Goal: Task Accomplishment & Management: Complete application form

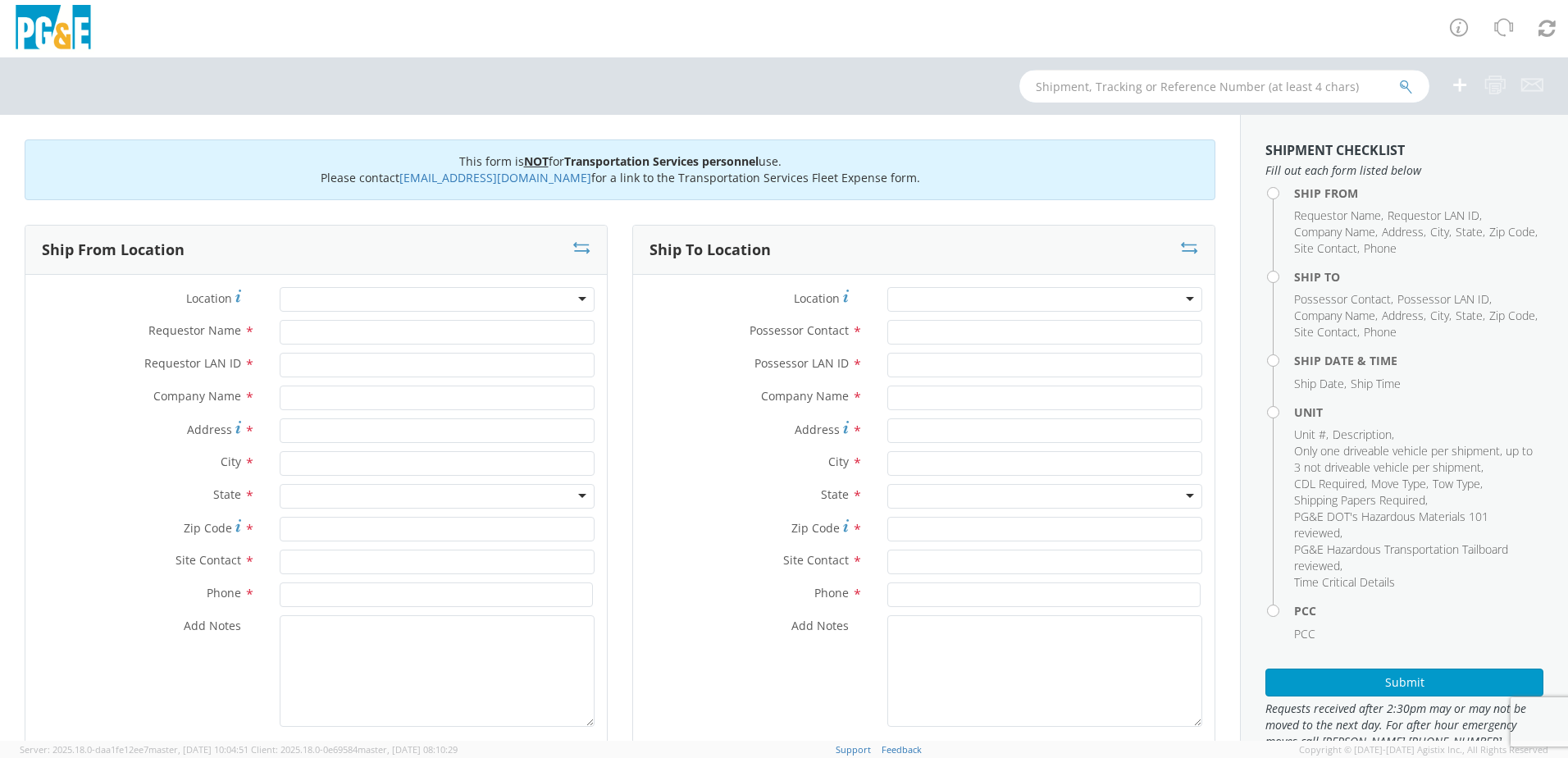
click at [1163, 87] on input "text" at bounding box center [1224, 86] width 410 height 33
click at [1085, 86] on input "text" at bounding box center [1224, 86] width 410 height 33
type input "B30763"
click at [1401, 86] on icon "submit" at bounding box center [1405, 86] width 14 height 15
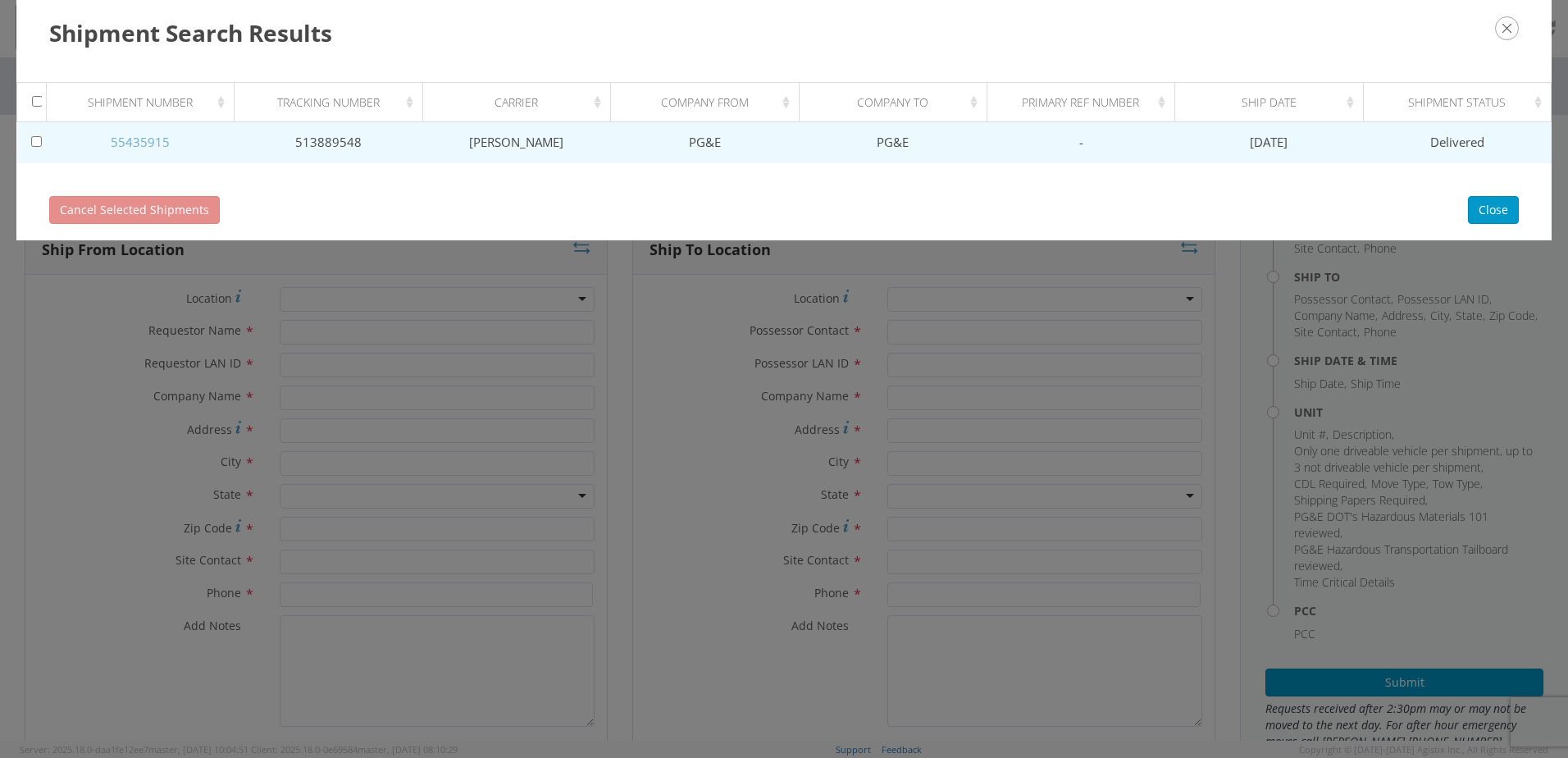
click at [146, 139] on link "55435915" at bounding box center [140, 142] width 59 height 16
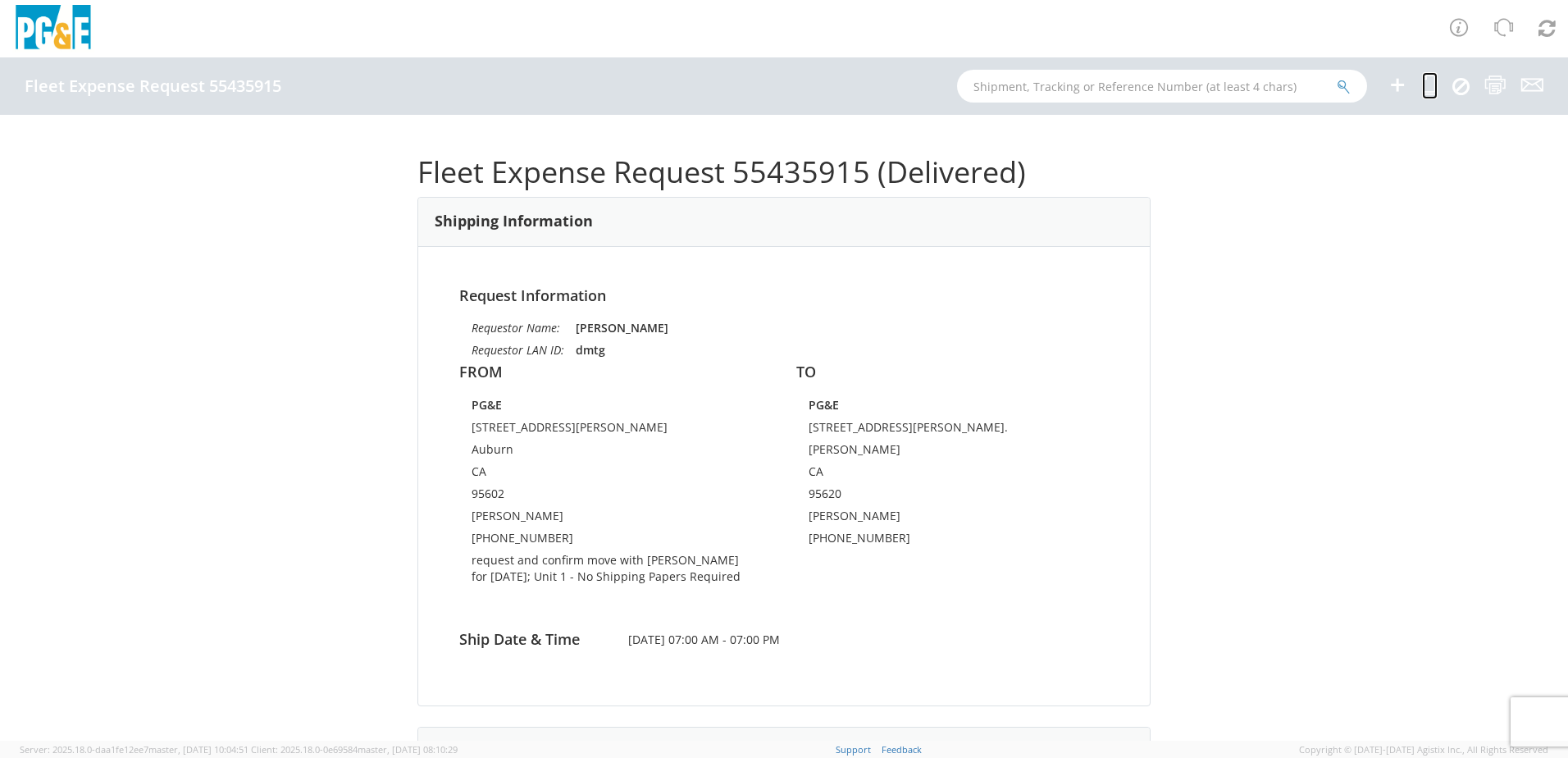
click at [1427, 80] on icon at bounding box center [1429, 84] width 16 height 20
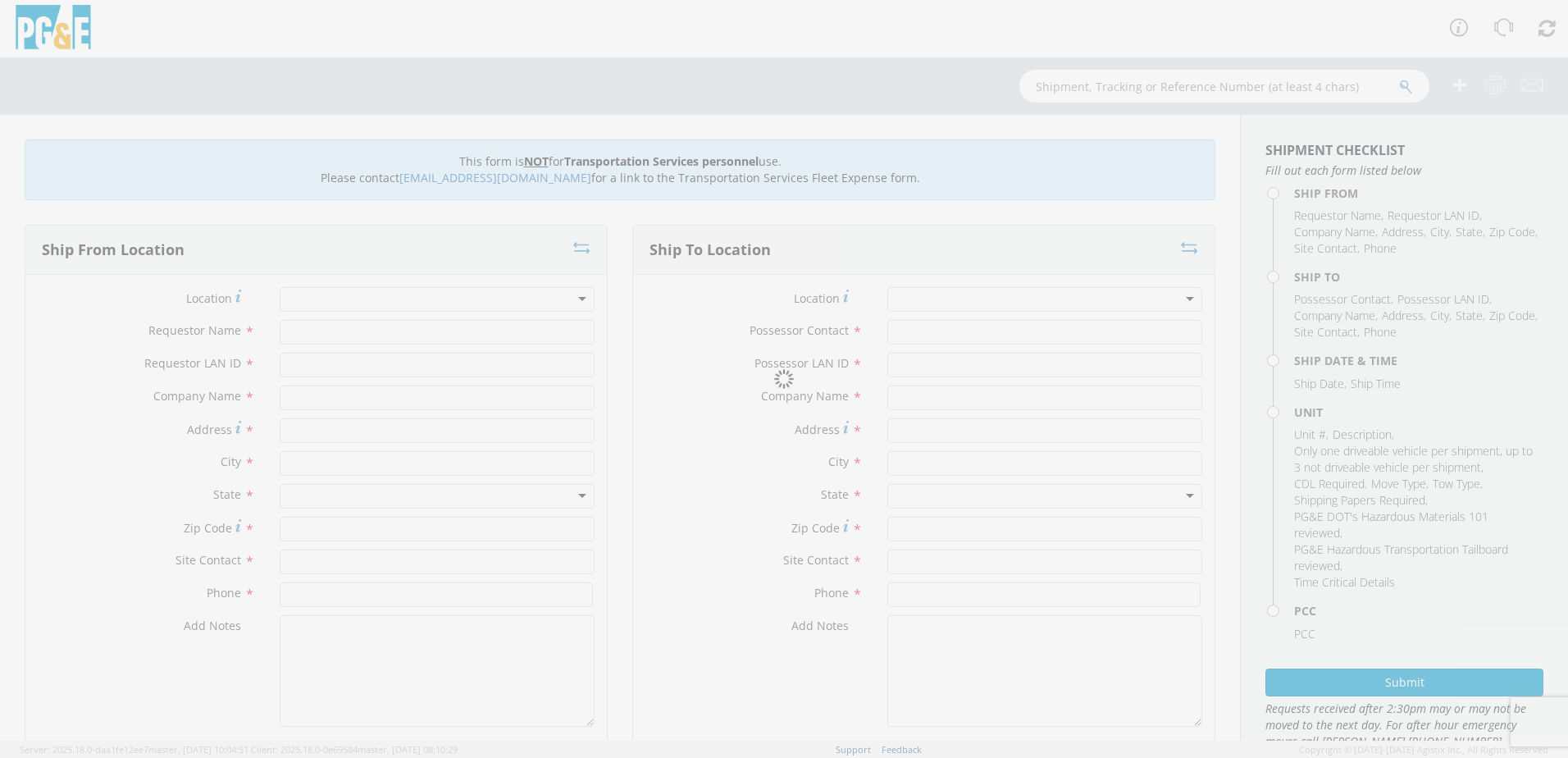
type input "david turner"
type input "dmtg"
type input "PG&E"
type input "[STREET_ADDRESS][PERSON_NAME]"
type input "Auburn"
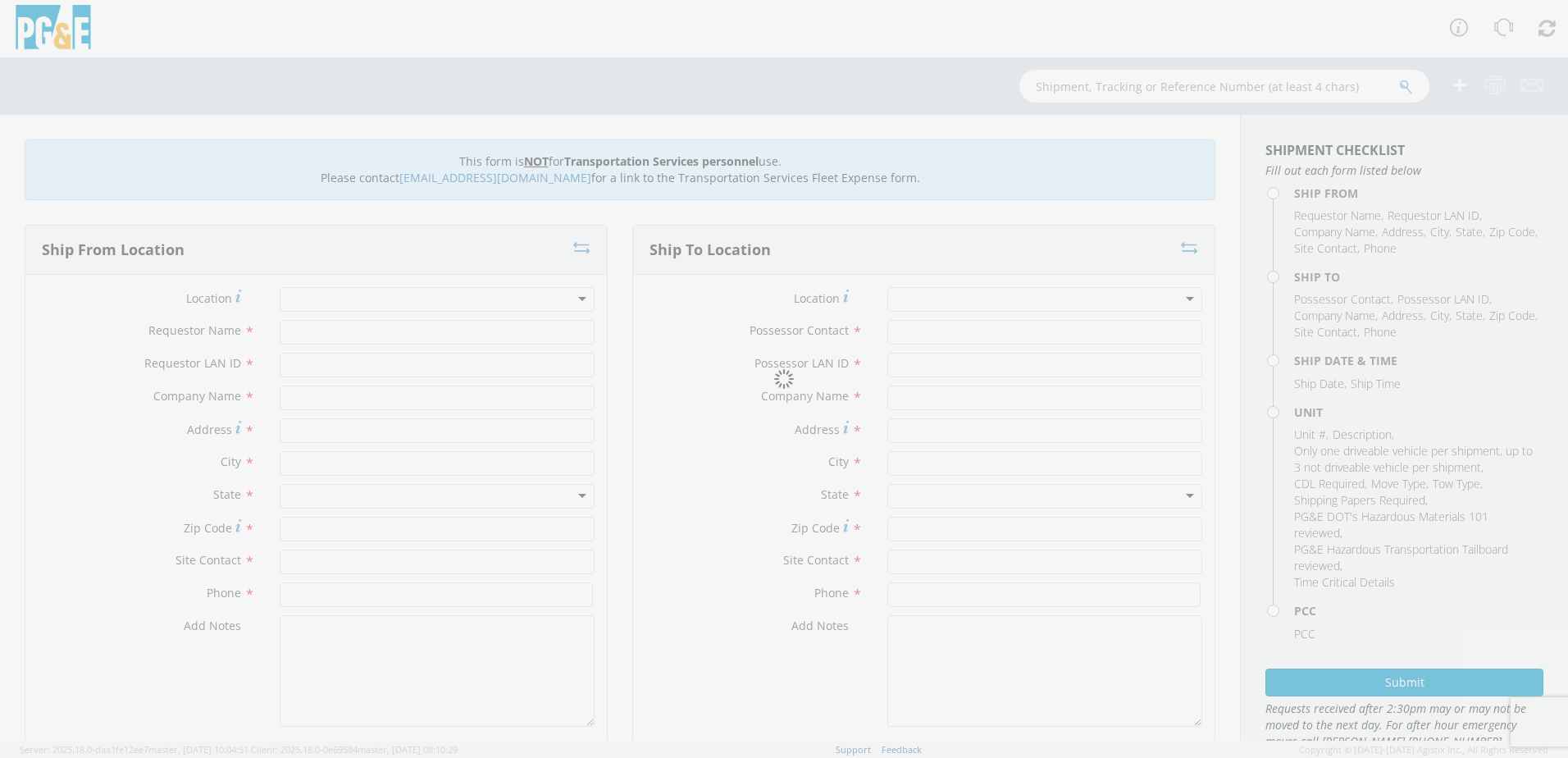
type input "david turner"
type input "530-906-7667"
type input "david turner"
type input "dmtg"
type input "PG&E"
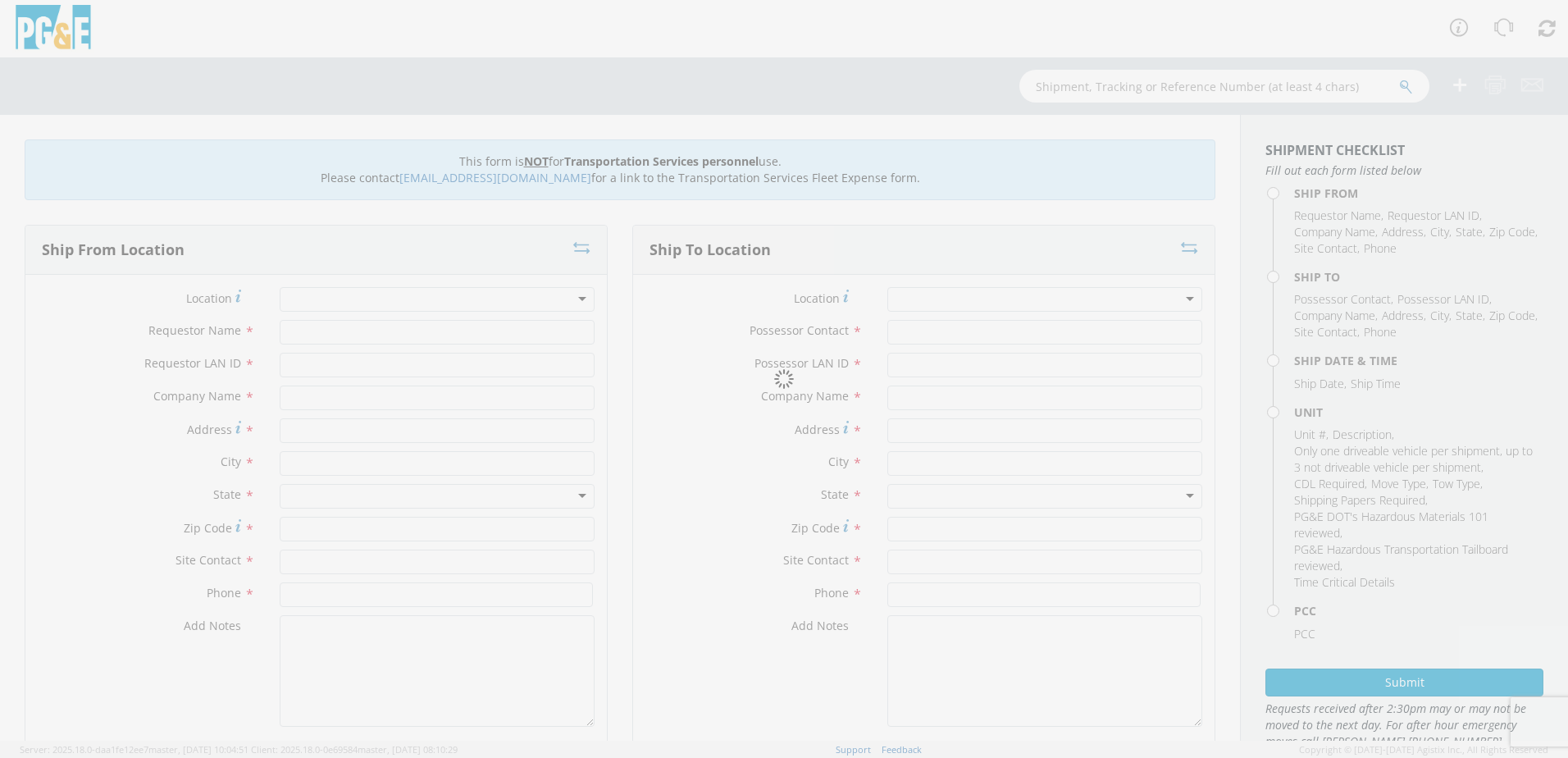
type input "8668 Sparling Lane."
type input "[PERSON_NAME]"
type input "95620"
type input "[PERSON_NAME]"
type input "707-914-6375"
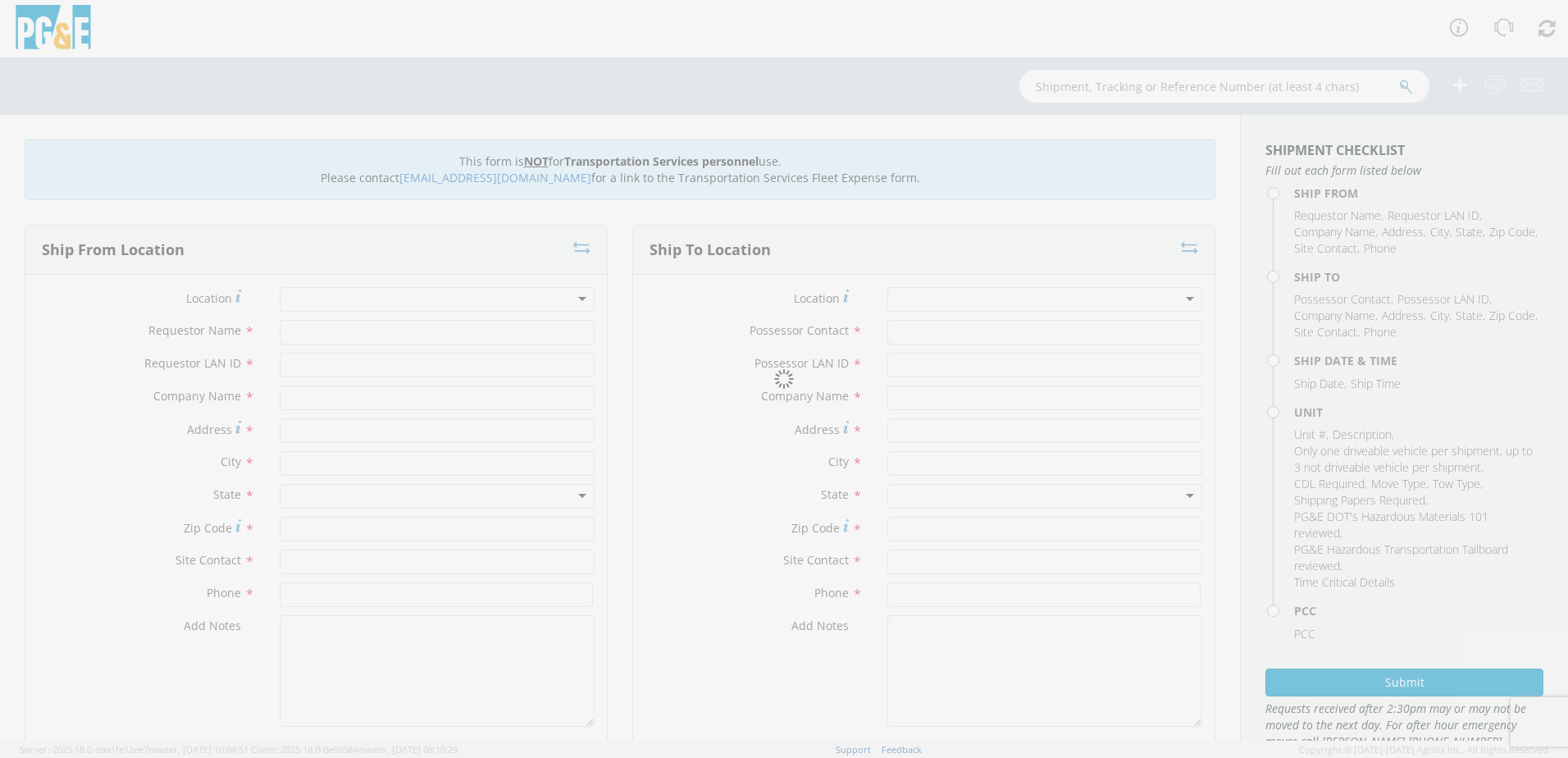
type input "05/06/2025"
type input "PICKUP; 1/2T 4x4"
type input "7200"
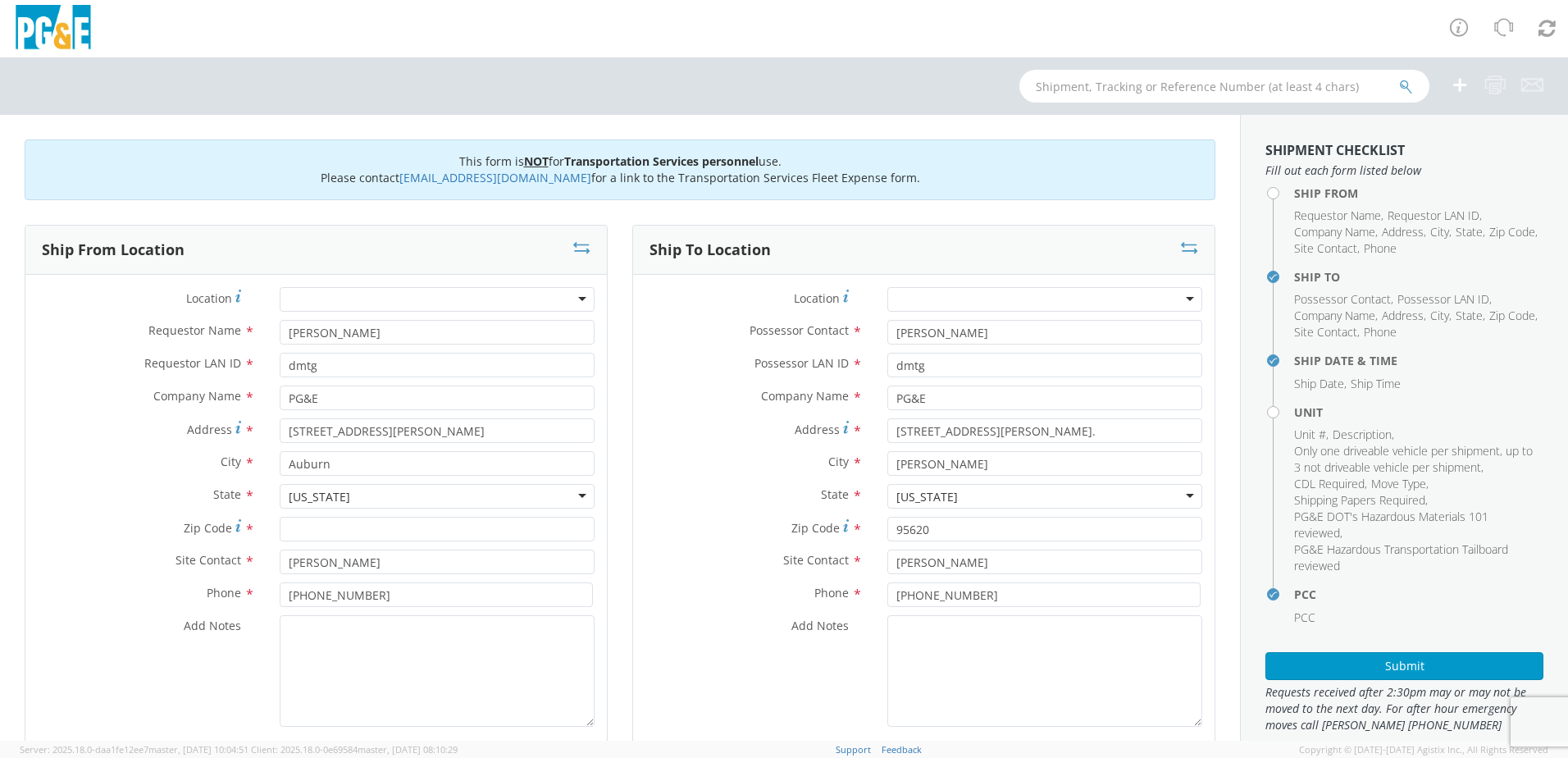
select select "11307"
select select
click at [406, 339] on input "david turner" at bounding box center [437, 332] width 315 height 24
type input "d"
type input "SEAN MCCLAIN"
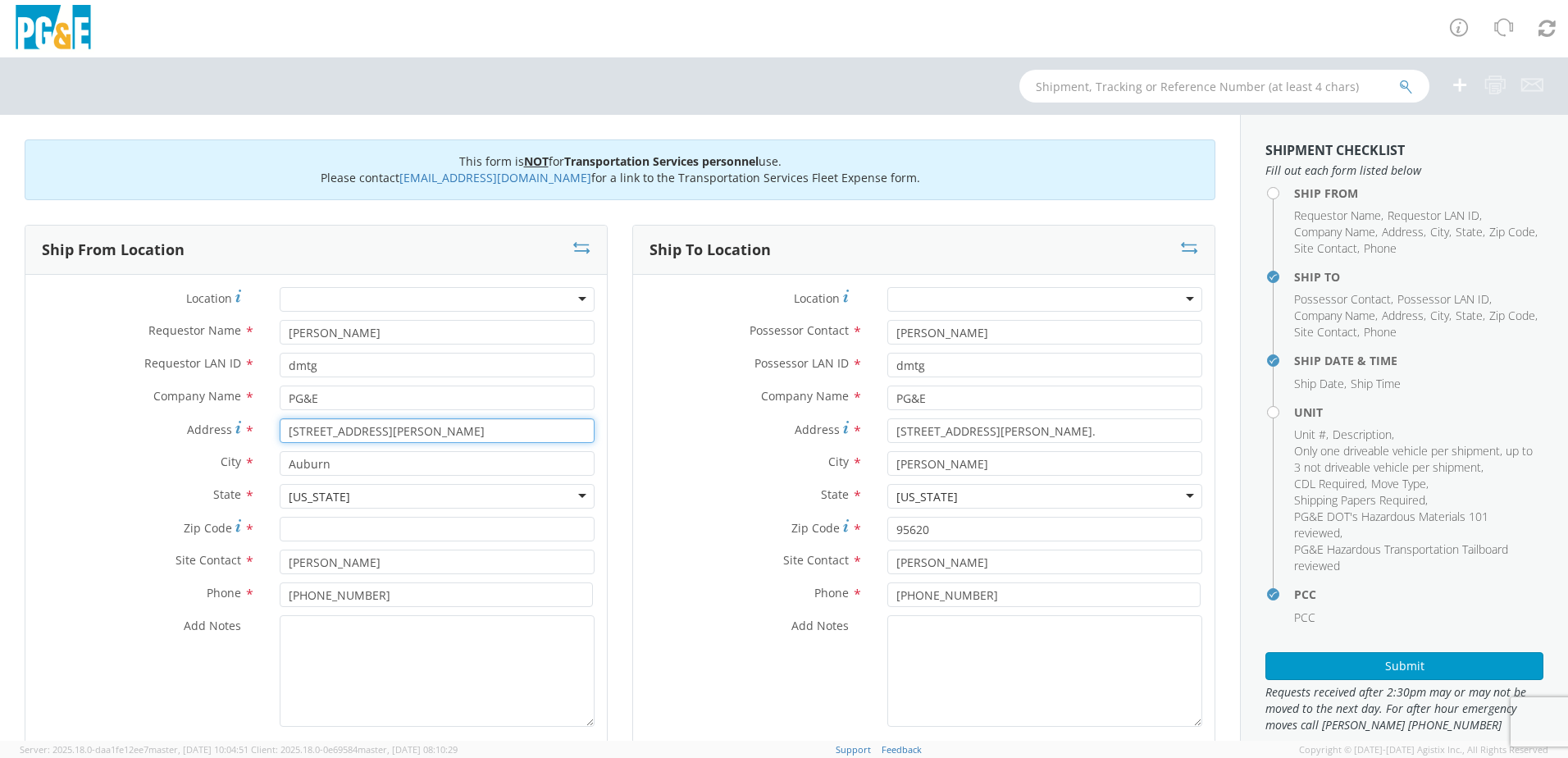
click at [538, 440] on input "[STREET_ADDRESS][PERSON_NAME]" at bounding box center [437, 429] width 315 height 24
click at [360, 368] on input "dmtg" at bounding box center [437, 364] width 315 height 24
type input "d"
type input "sfm6"
click at [471, 406] on input "PG&E" at bounding box center [437, 397] width 315 height 24
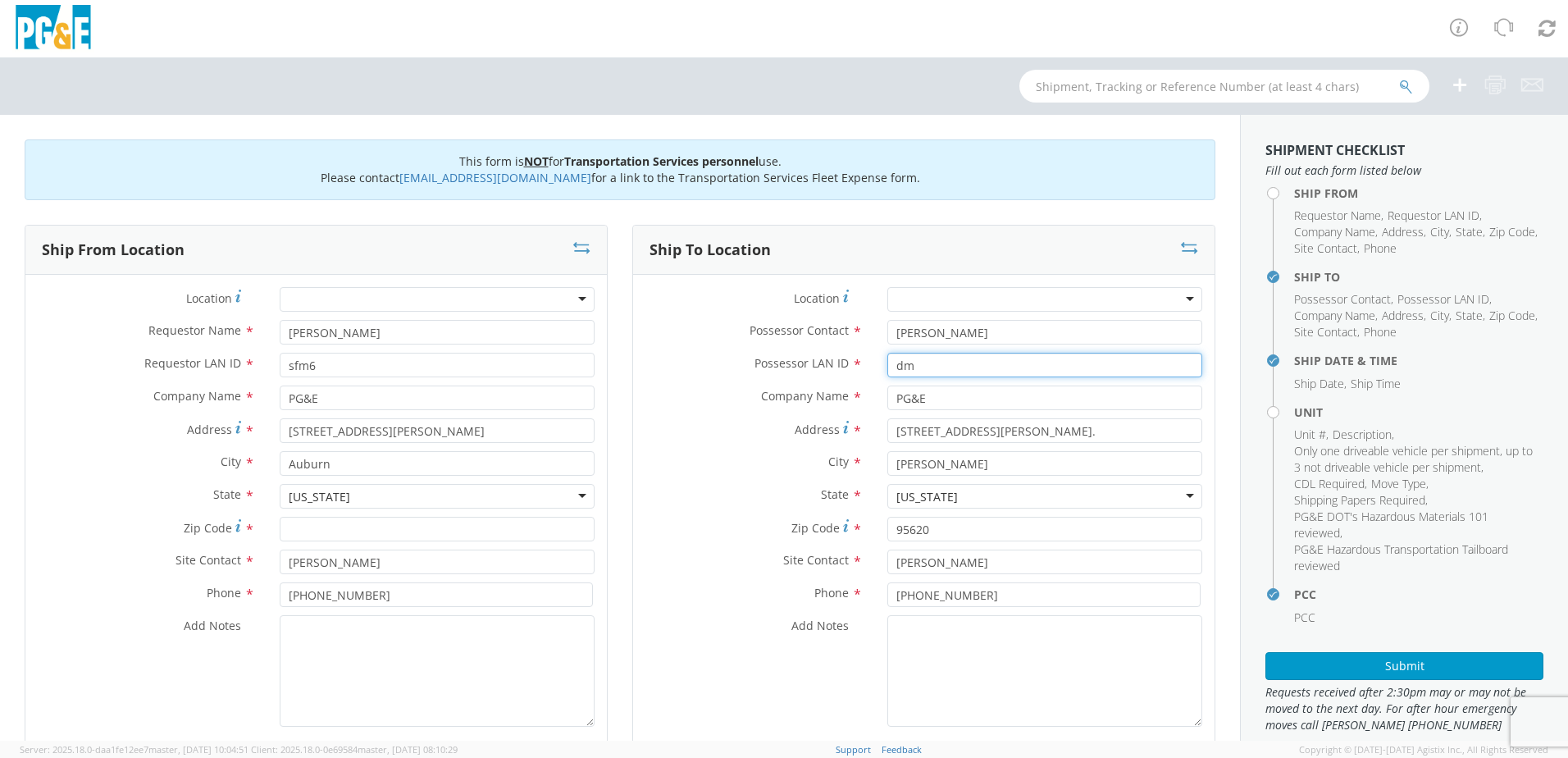
type input "d"
type input "sfm6"
click at [982, 338] on input "david turner" at bounding box center [1044, 332] width 315 height 24
type input "d"
type input "sean mcclain"
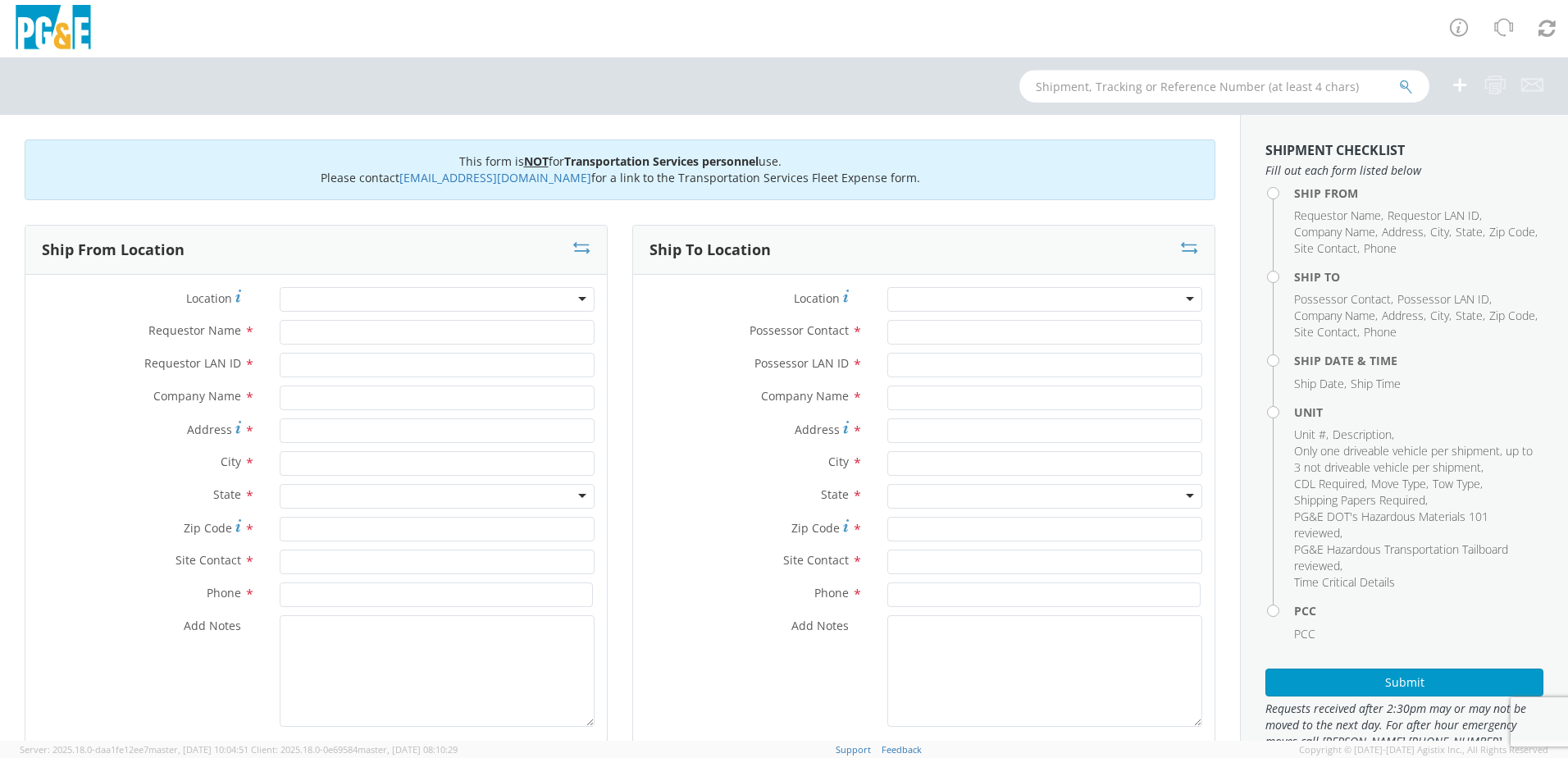
click at [1104, 82] on input "text" at bounding box center [1224, 86] width 410 height 33
type input "b19914"
click at [1408, 83] on icon "submit" at bounding box center [1405, 86] width 14 height 15
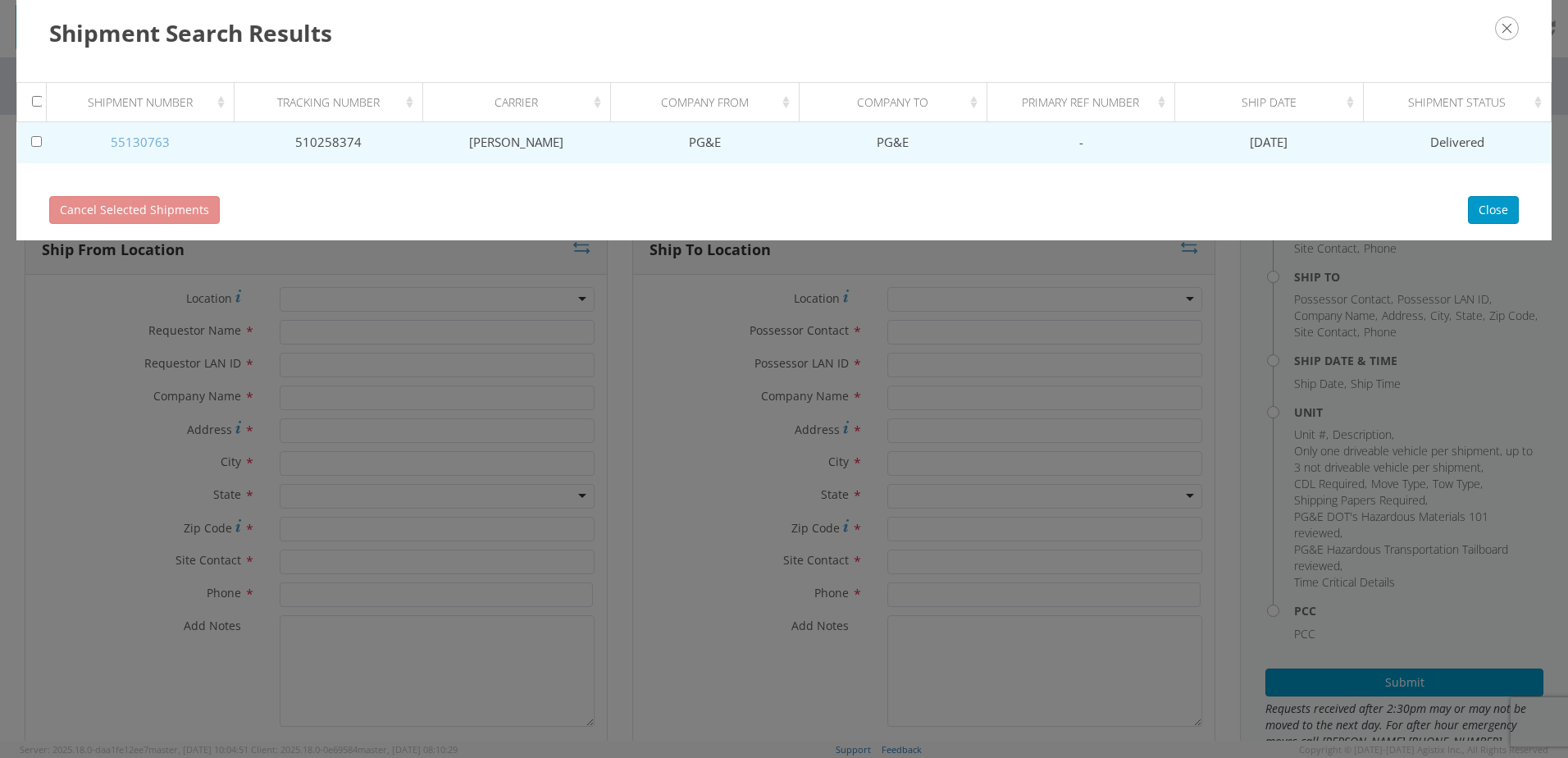
click at [163, 142] on link "55130763" at bounding box center [140, 142] width 59 height 16
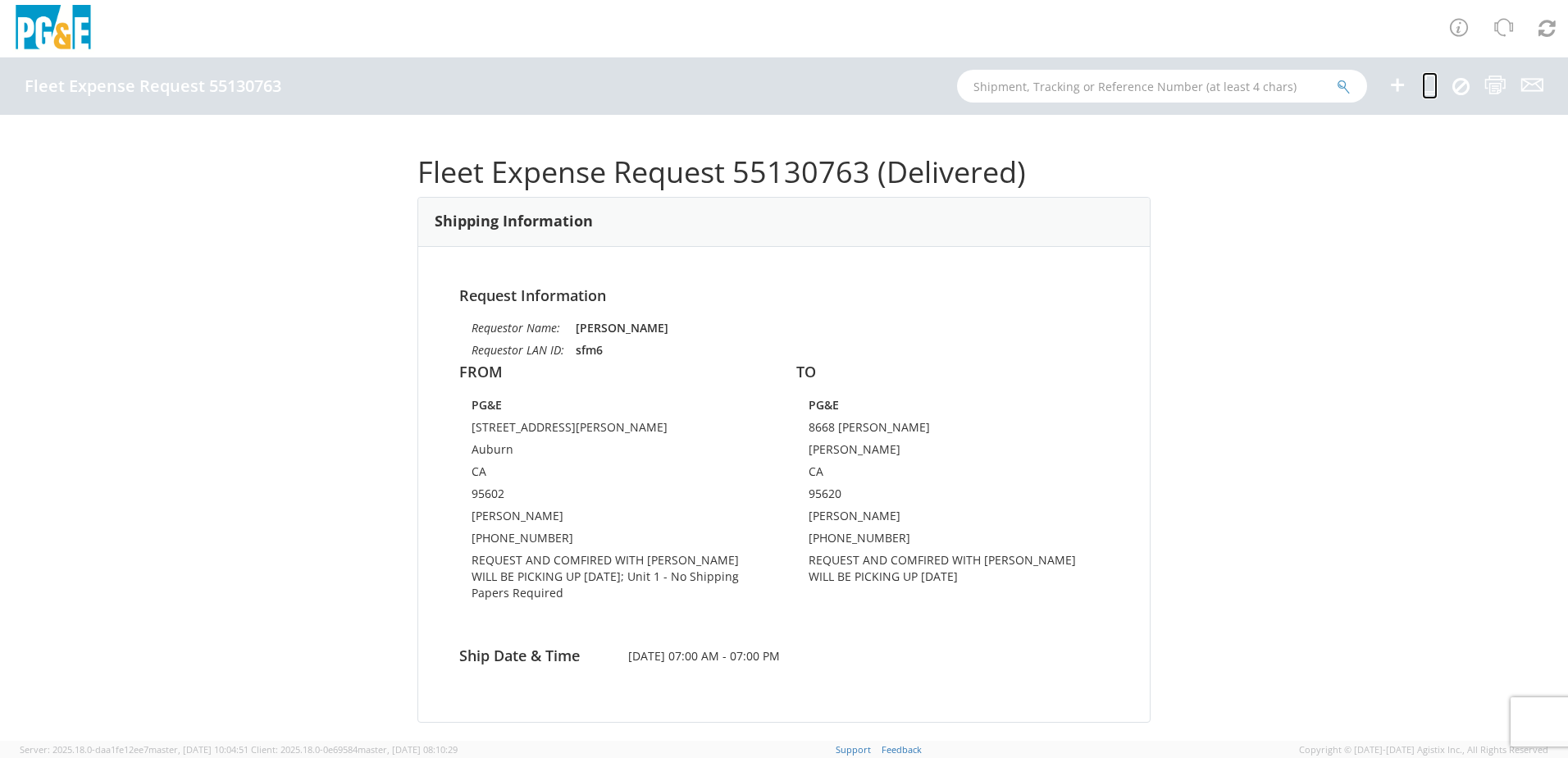
click at [1427, 92] on icon at bounding box center [1429, 84] width 16 height 20
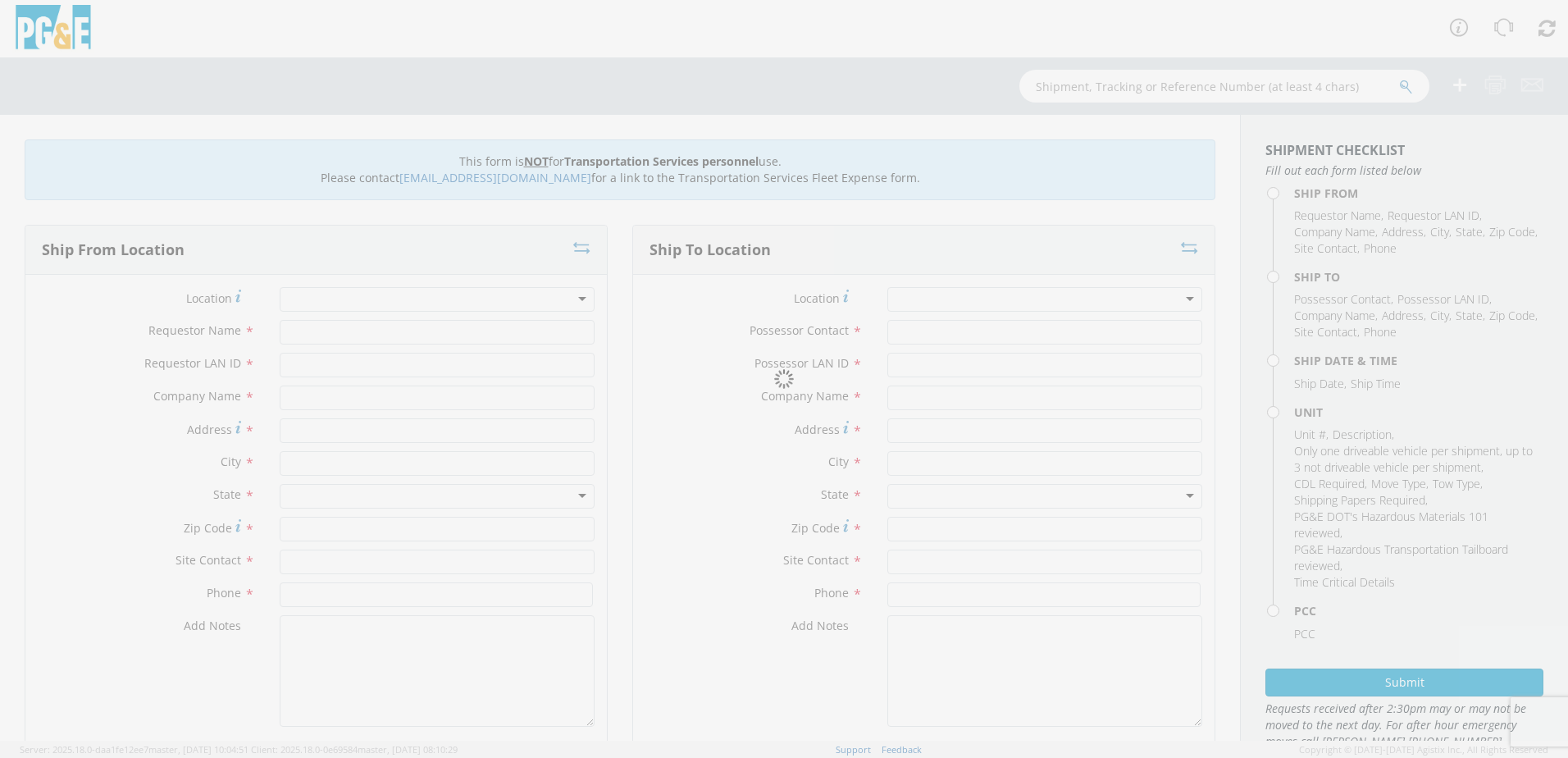
type input "[PERSON_NAME]"
type input "sfm6"
type input "PG&E"
type input "[STREET_ADDRESS][PERSON_NAME]"
type input "Auburn"
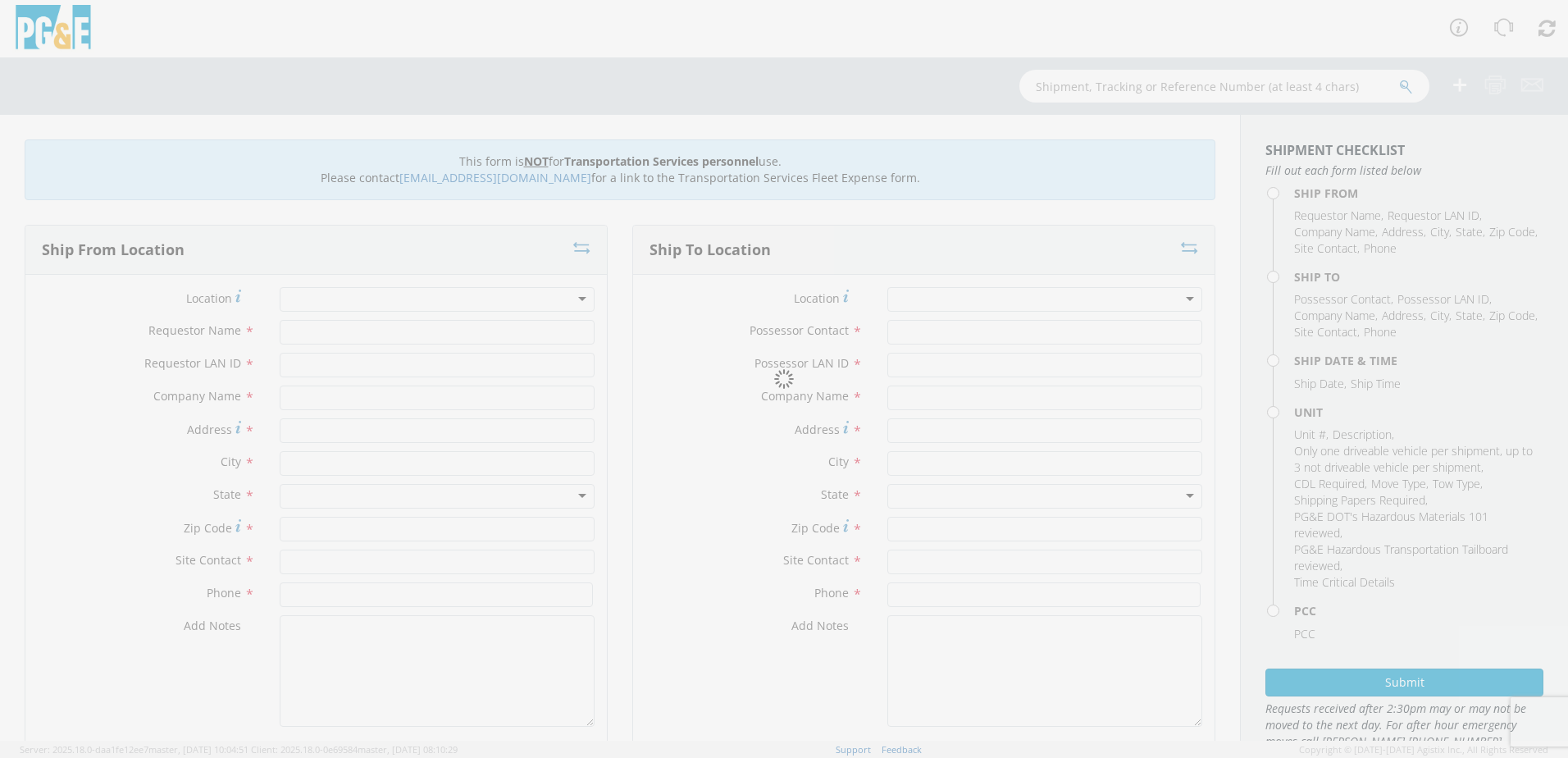
type input "[PERSON_NAME]"
type input "[PHONE_NUMBER]"
type input "[PERSON_NAME]"
type input "sfm6"
type input "PG&E"
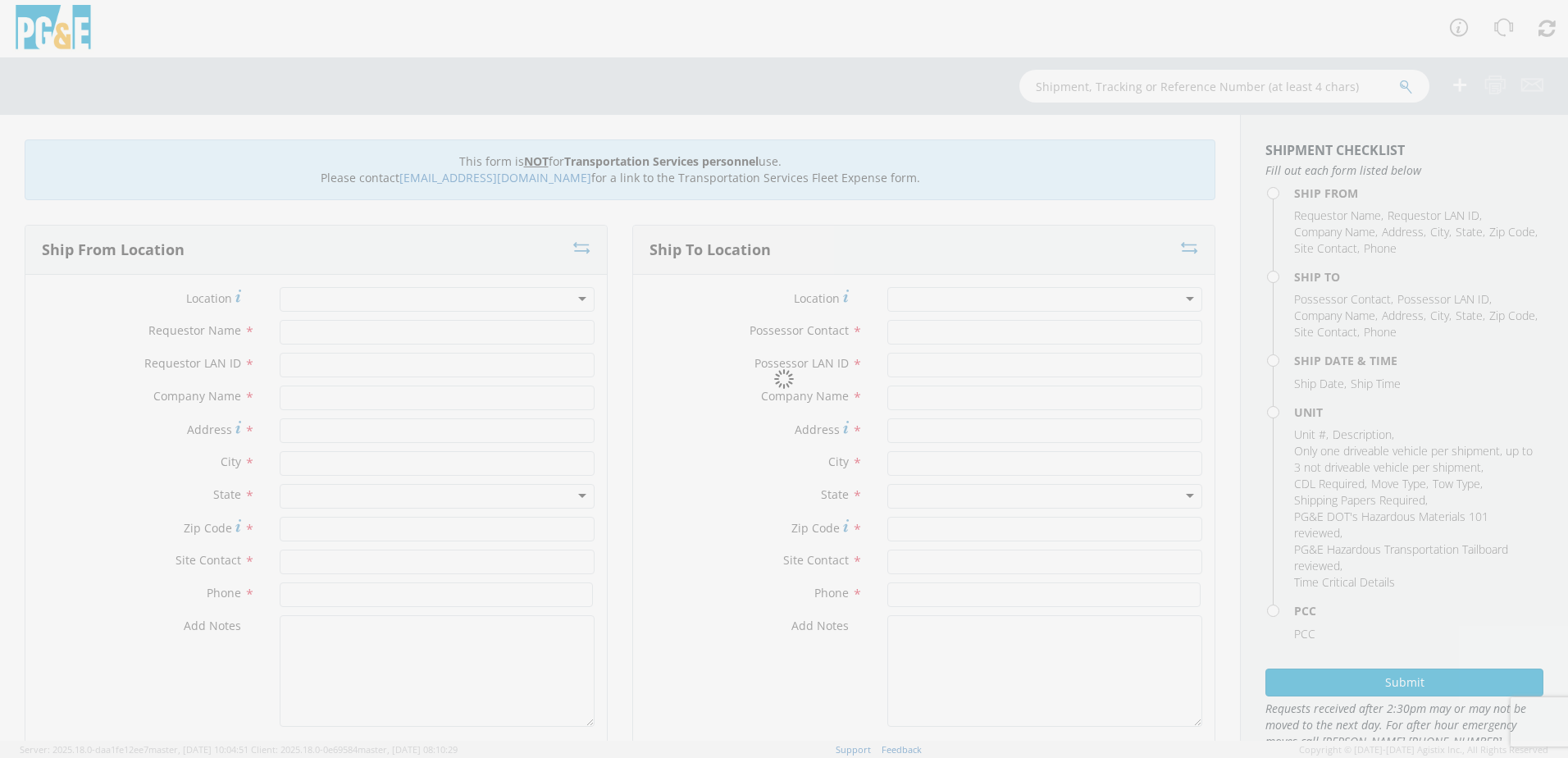
type input "8668 [PERSON_NAME]"
type input "[PERSON_NAME]"
type input "95620"
type input "[PERSON_NAME]"
type input "[PHONE_NUMBER]"
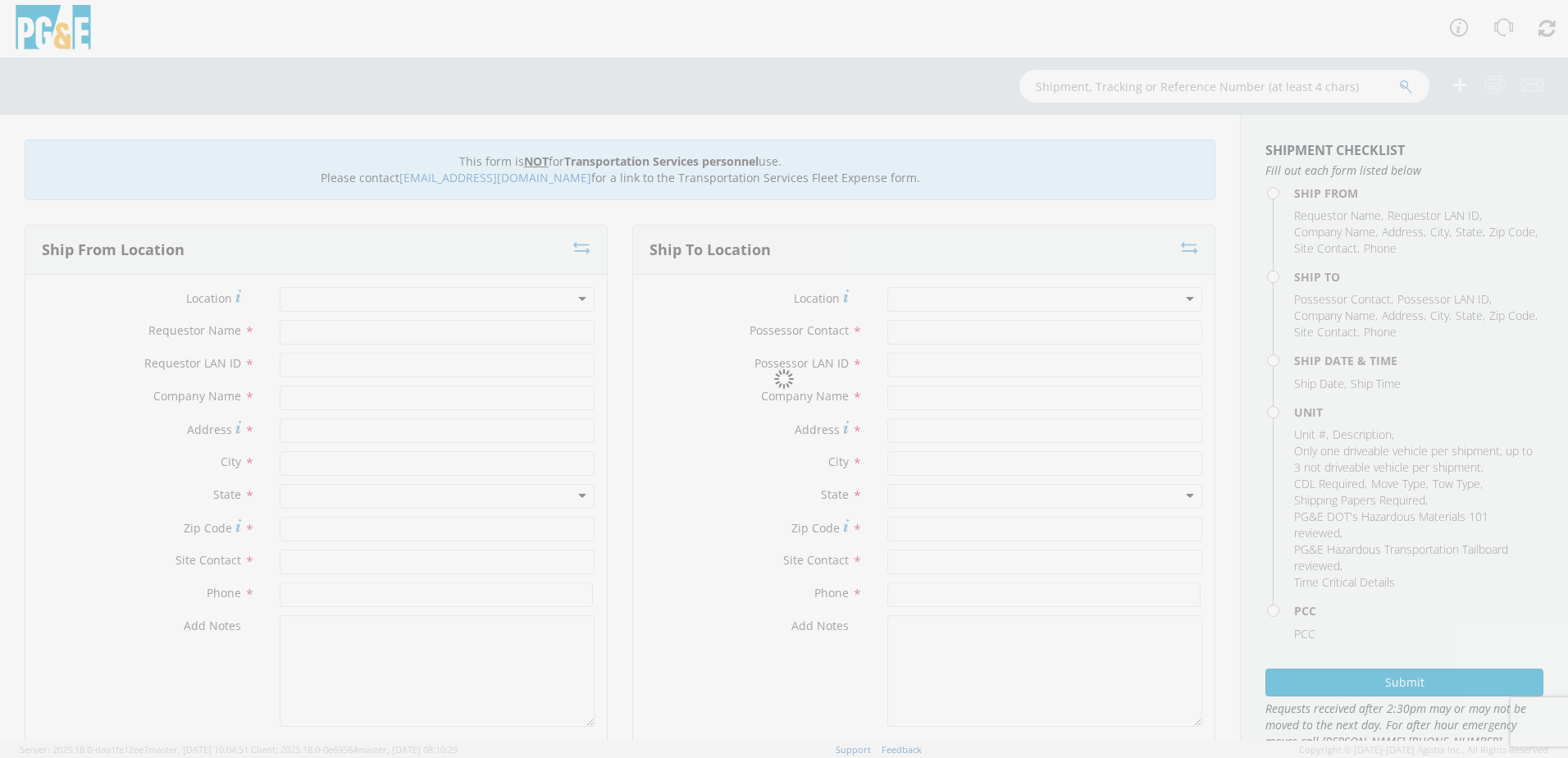
type input "[DATE]"
type input "TRUCK; UTILITY BODY <10K 4X4"
type input "10500"
select select "11307"
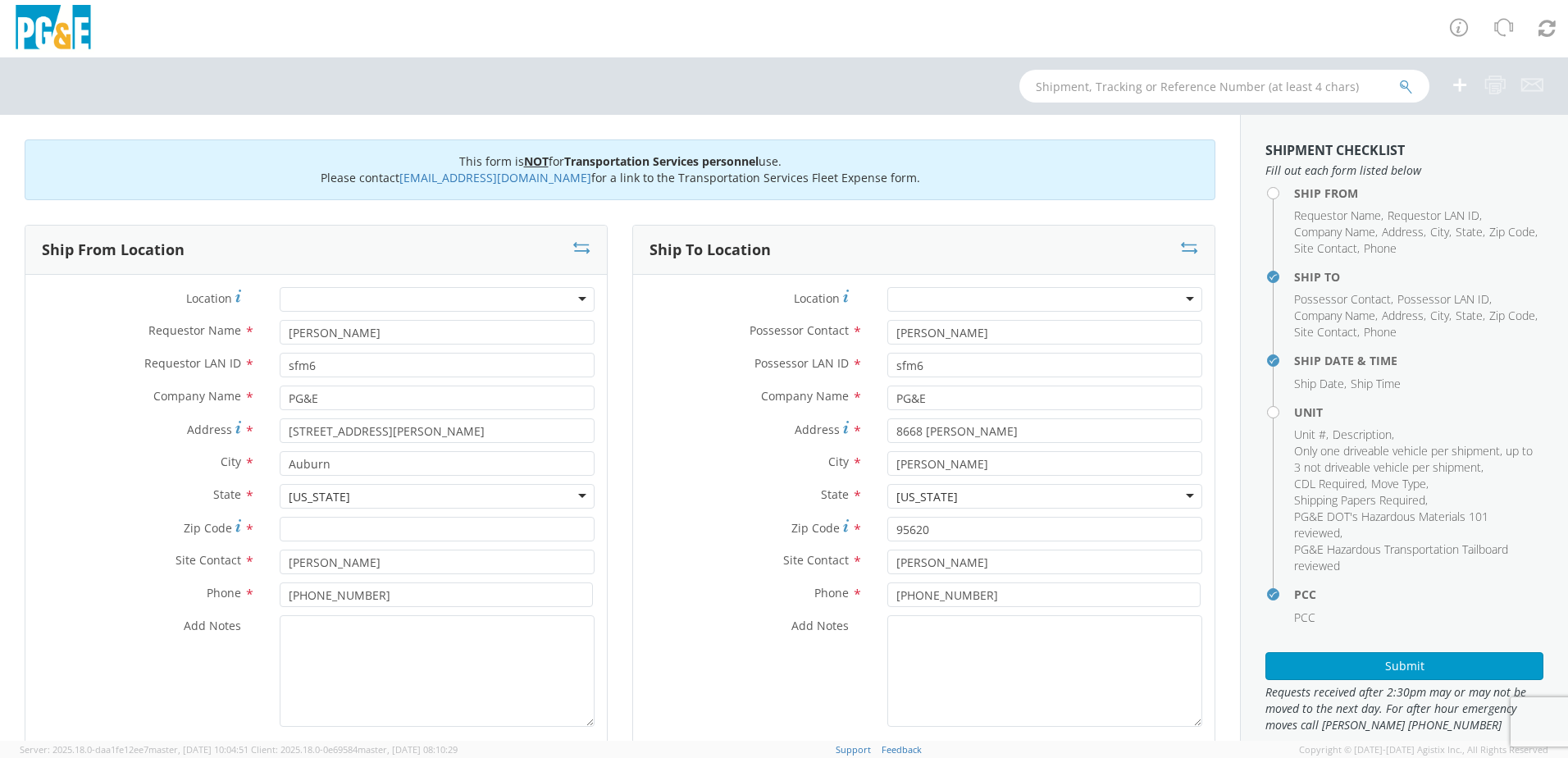
select select
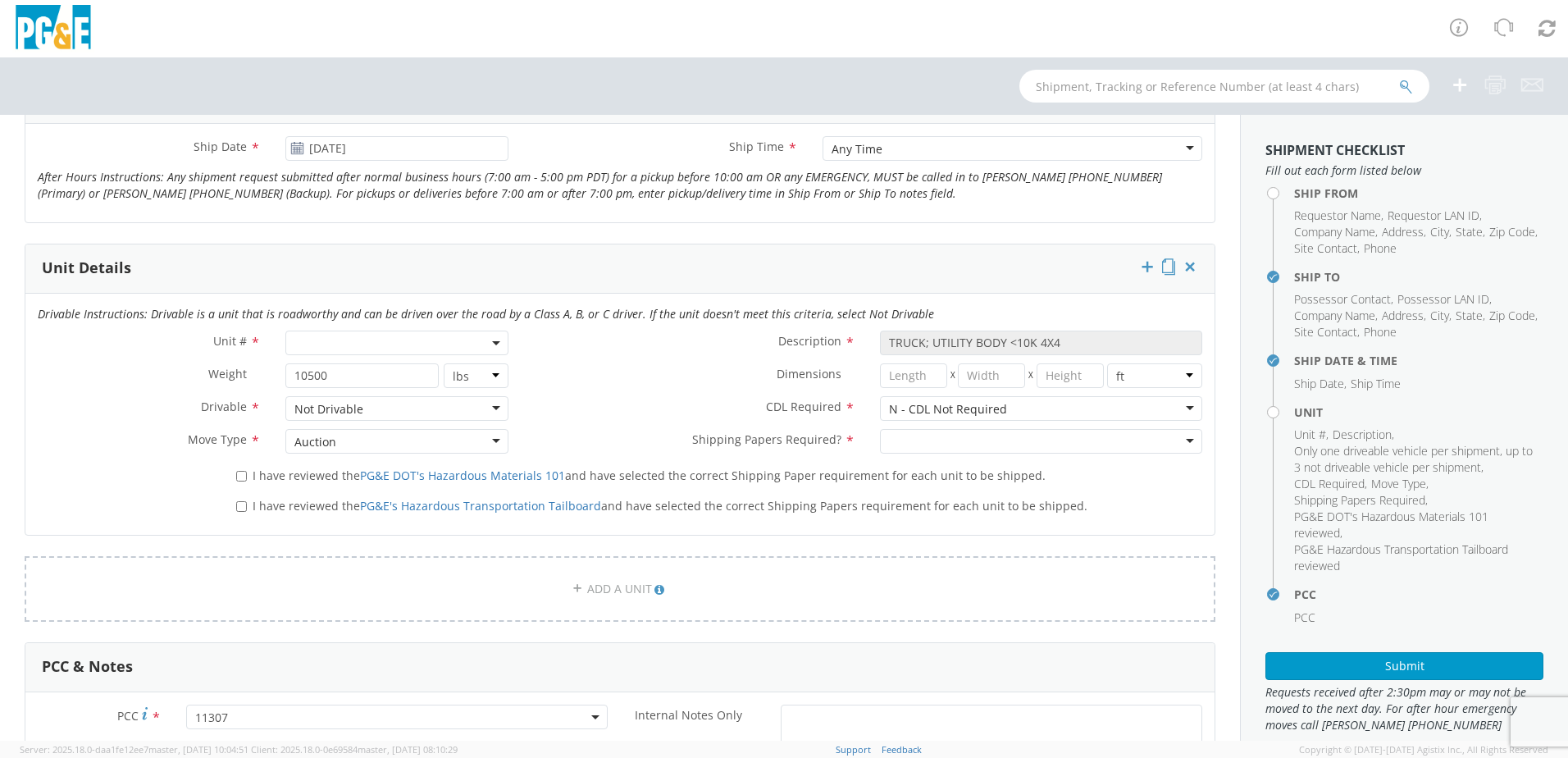
scroll to position [656, 0]
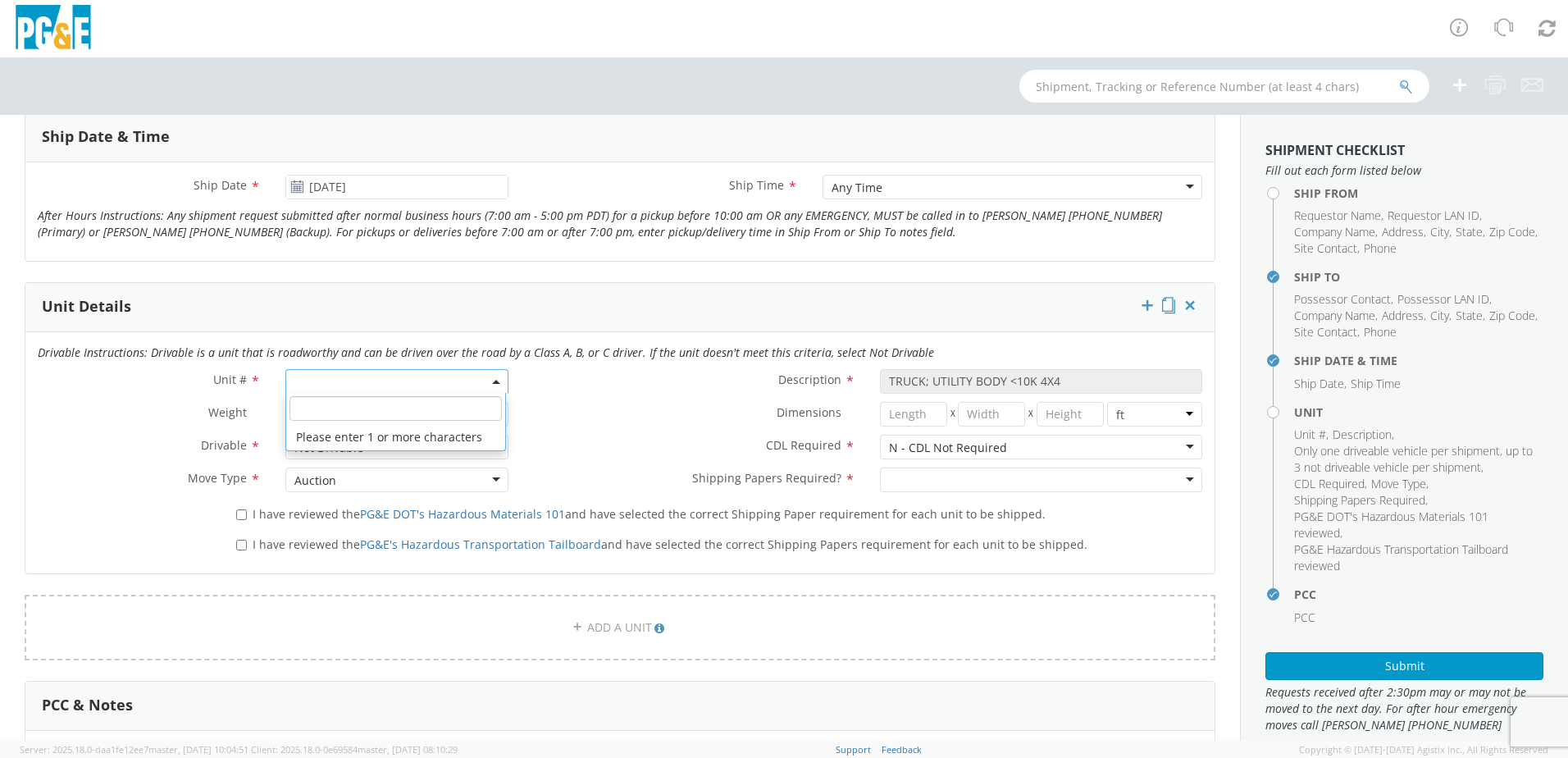
click at [431, 380] on span at bounding box center [396, 381] width 223 height 24
click at [359, 404] on input "search" at bounding box center [395, 408] width 212 height 24
click at [375, 408] on input "b27626" at bounding box center [395, 408] width 212 height 24
type input "b27626"
type input "PICKUP; 1/2T 4x4"
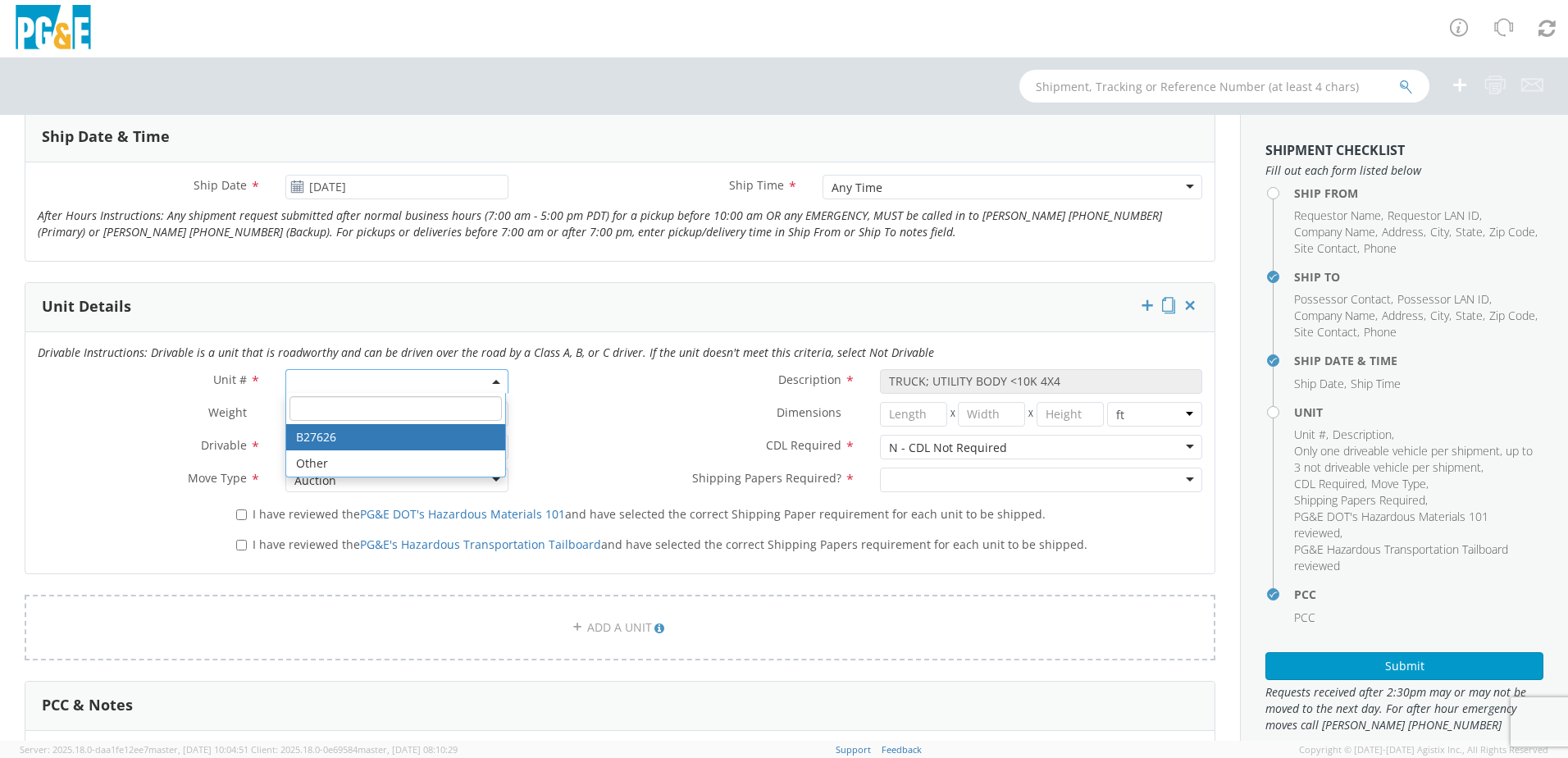
type input "7300"
select select "B27626"
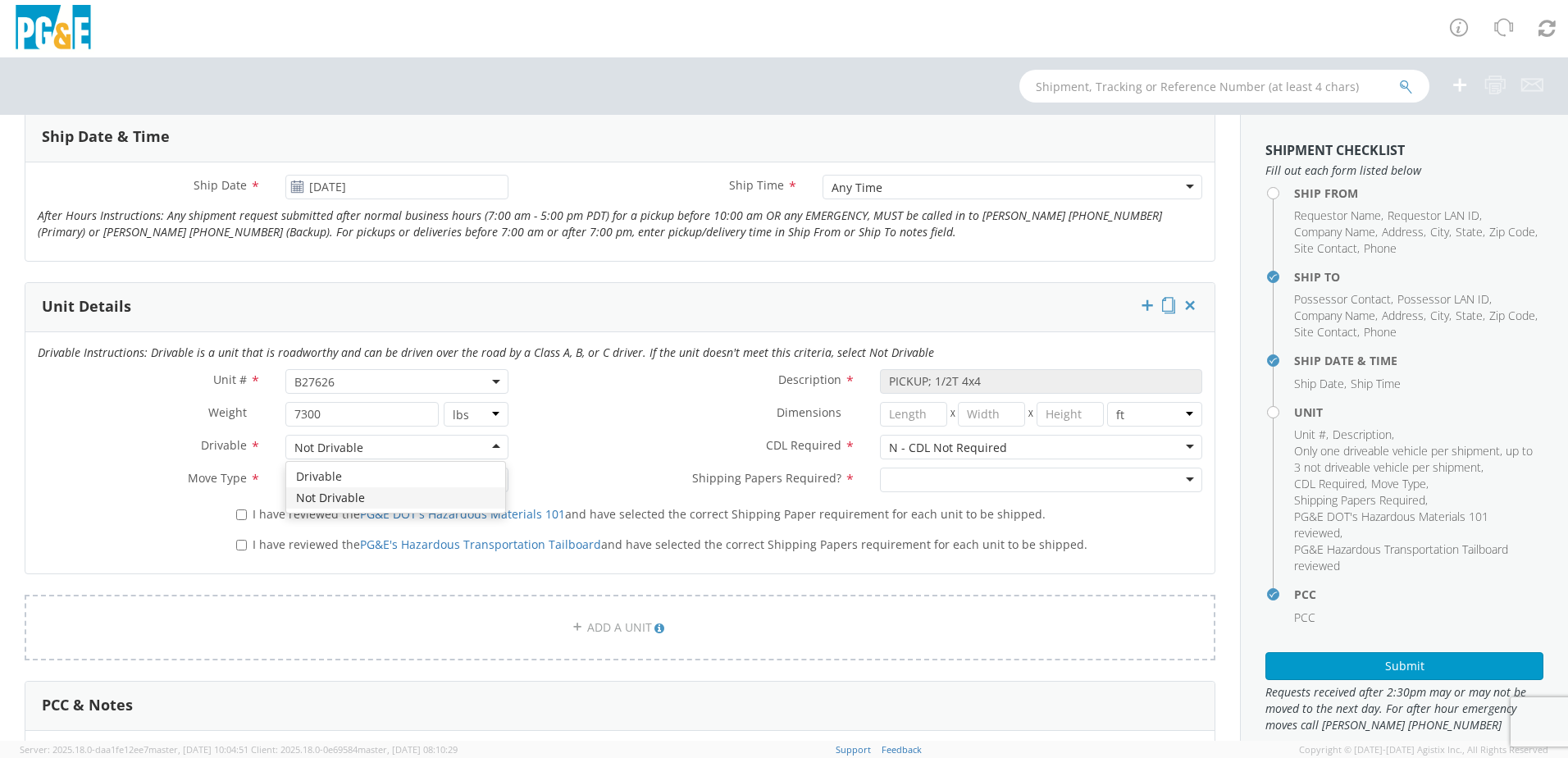
click at [483, 444] on div "Not Drivable" at bounding box center [396, 446] width 223 height 24
click at [1175, 477] on div at bounding box center [1041, 479] width 323 height 24
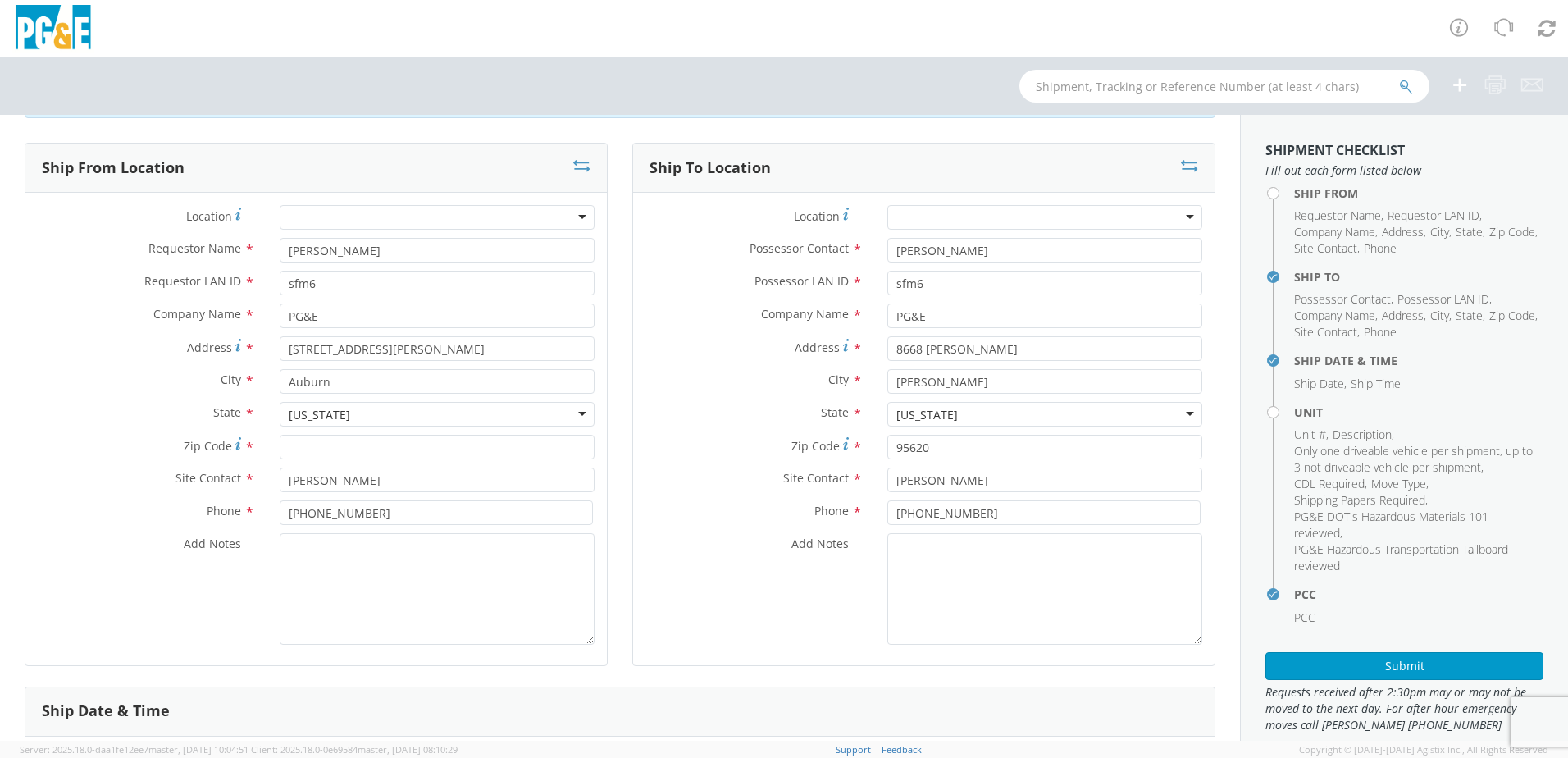
scroll to position [0, 0]
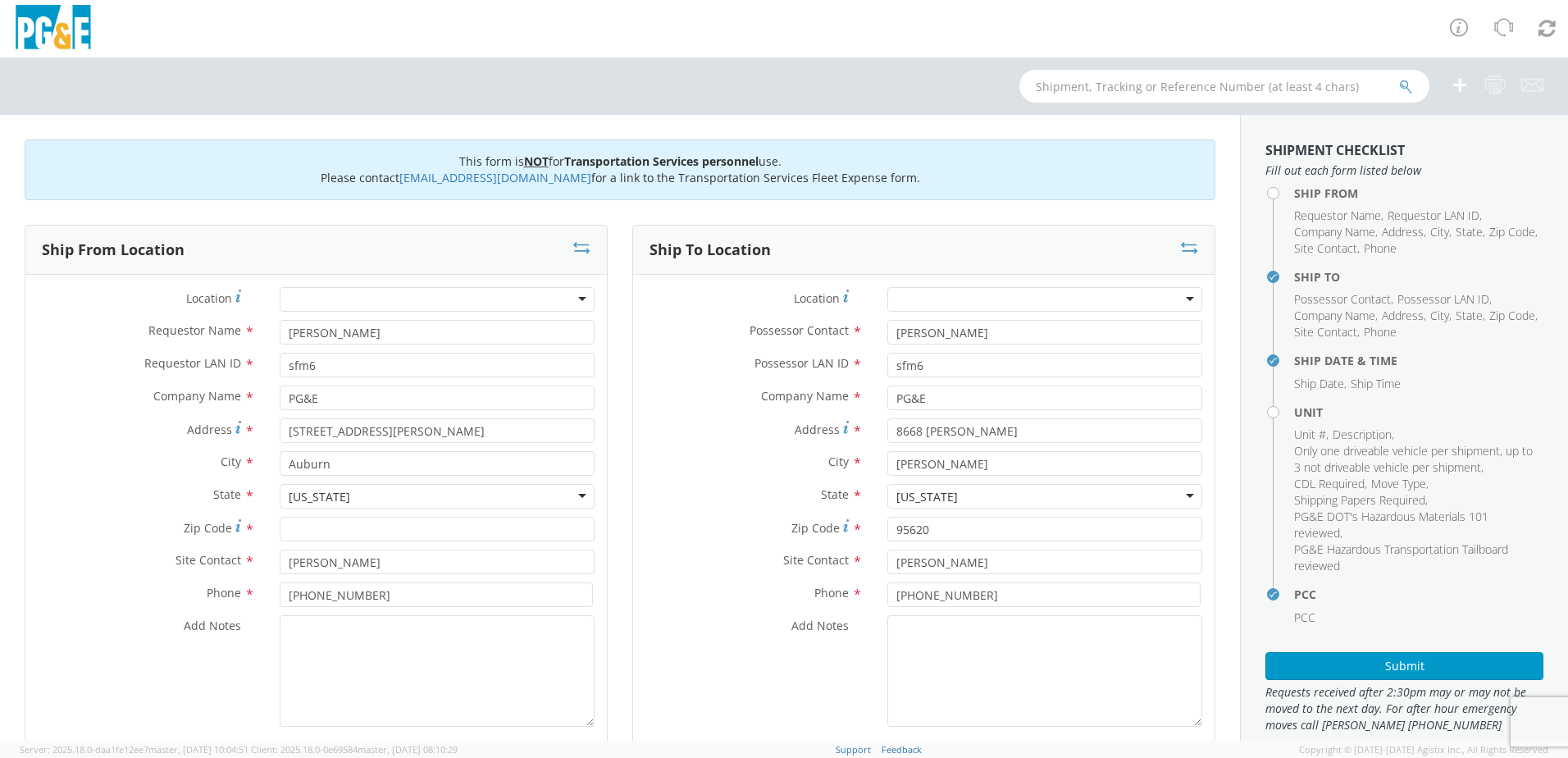
click at [374, 296] on div at bounding box center [437, 299] width 315 height 24
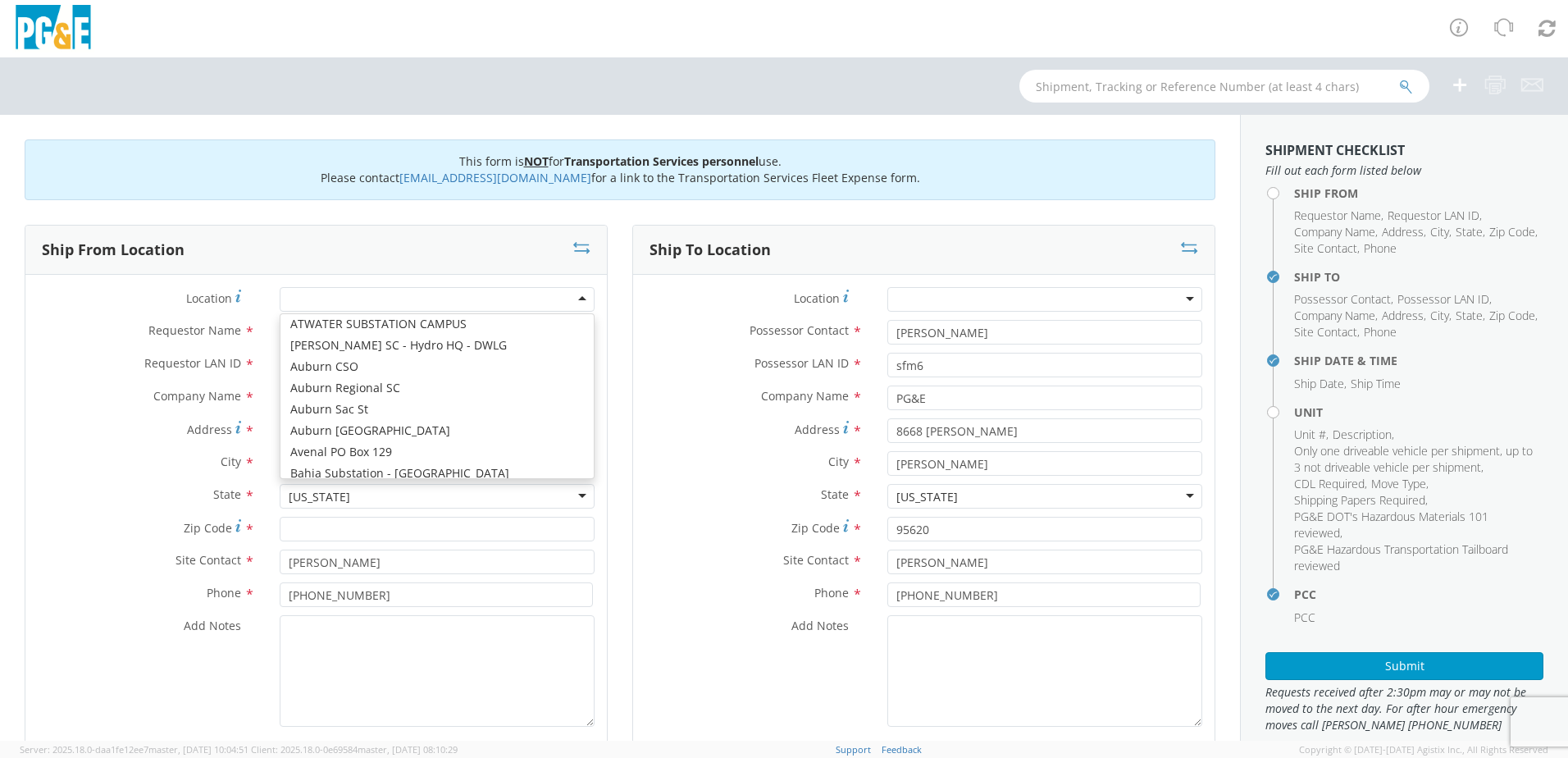
scroll to position [328, 0]
click at [31, 477] on div "City * [GEOGRAPHIC_DATA]" at bounding box center [316, 467] width 581 height 33
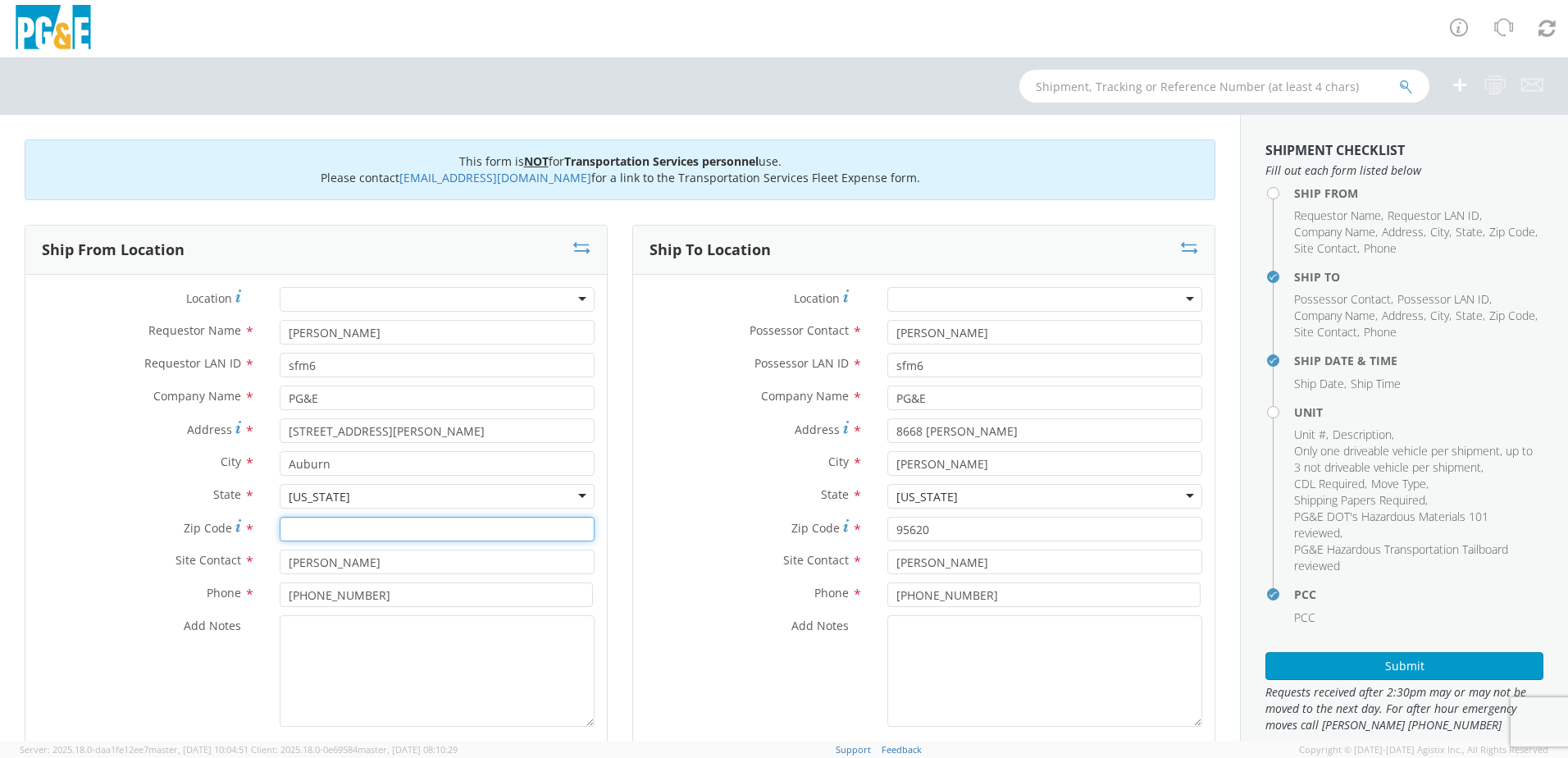
click at [370, 524] on input "Zip Code *" at bounding box center [437, 528] width 315 height 24
type input "95602"
click at [652, 531] on label "Zip Code *" at bounding box center [754, 527] width 242 height 22
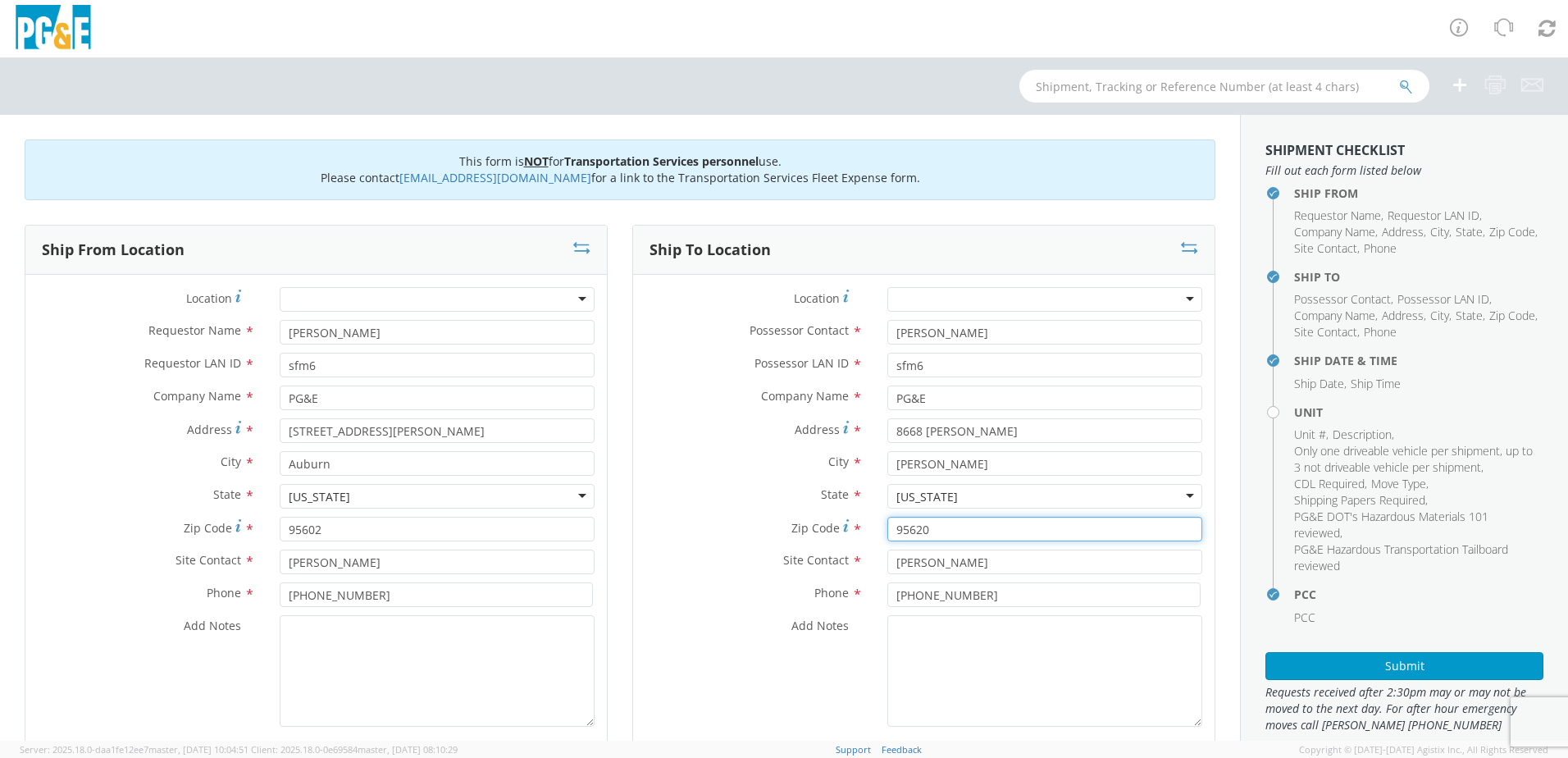
click at [887, 531] on input "95620" at bounding box center [1044, 528] width 315 height 24
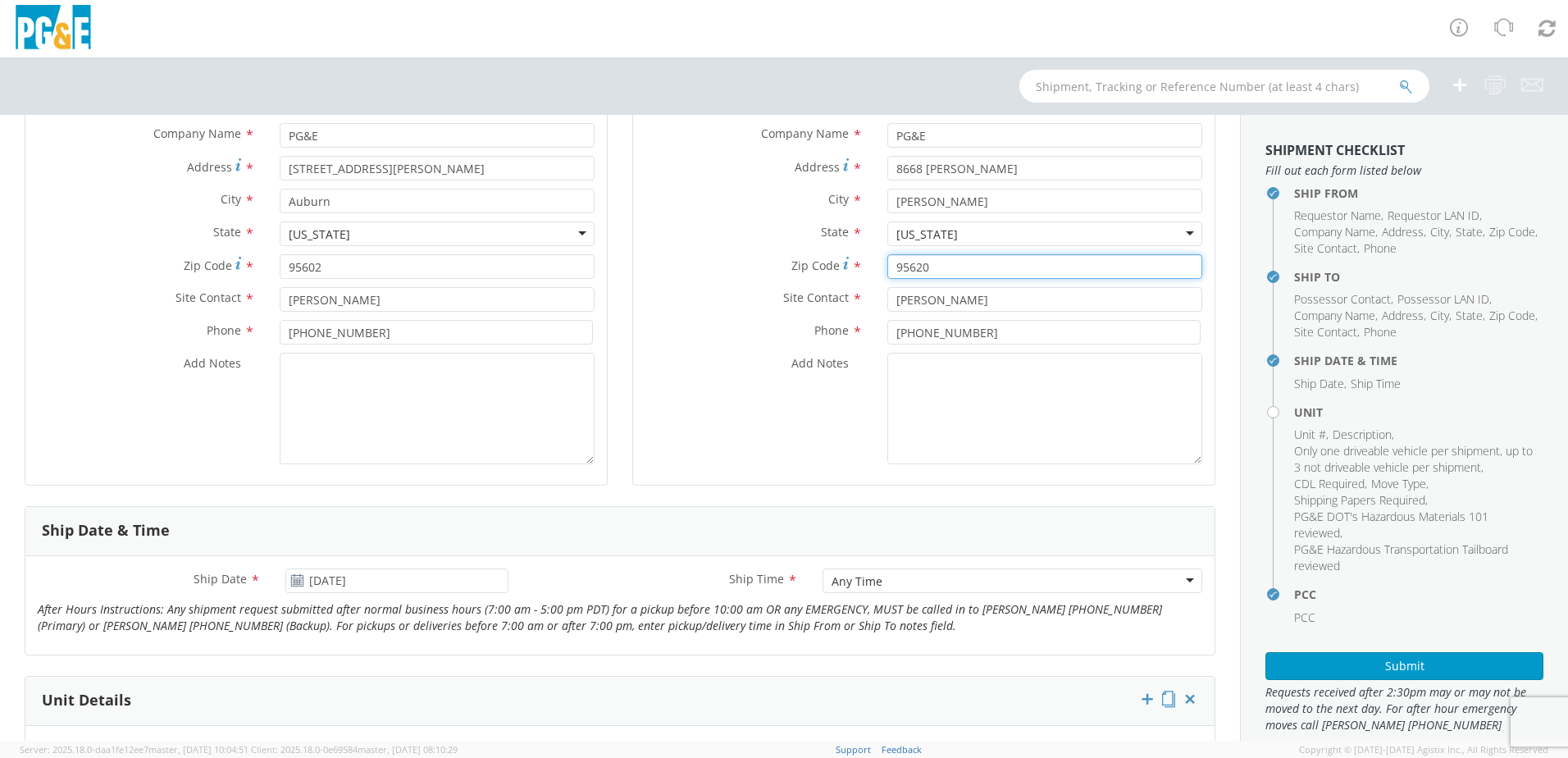
scroll to position [164, 0]
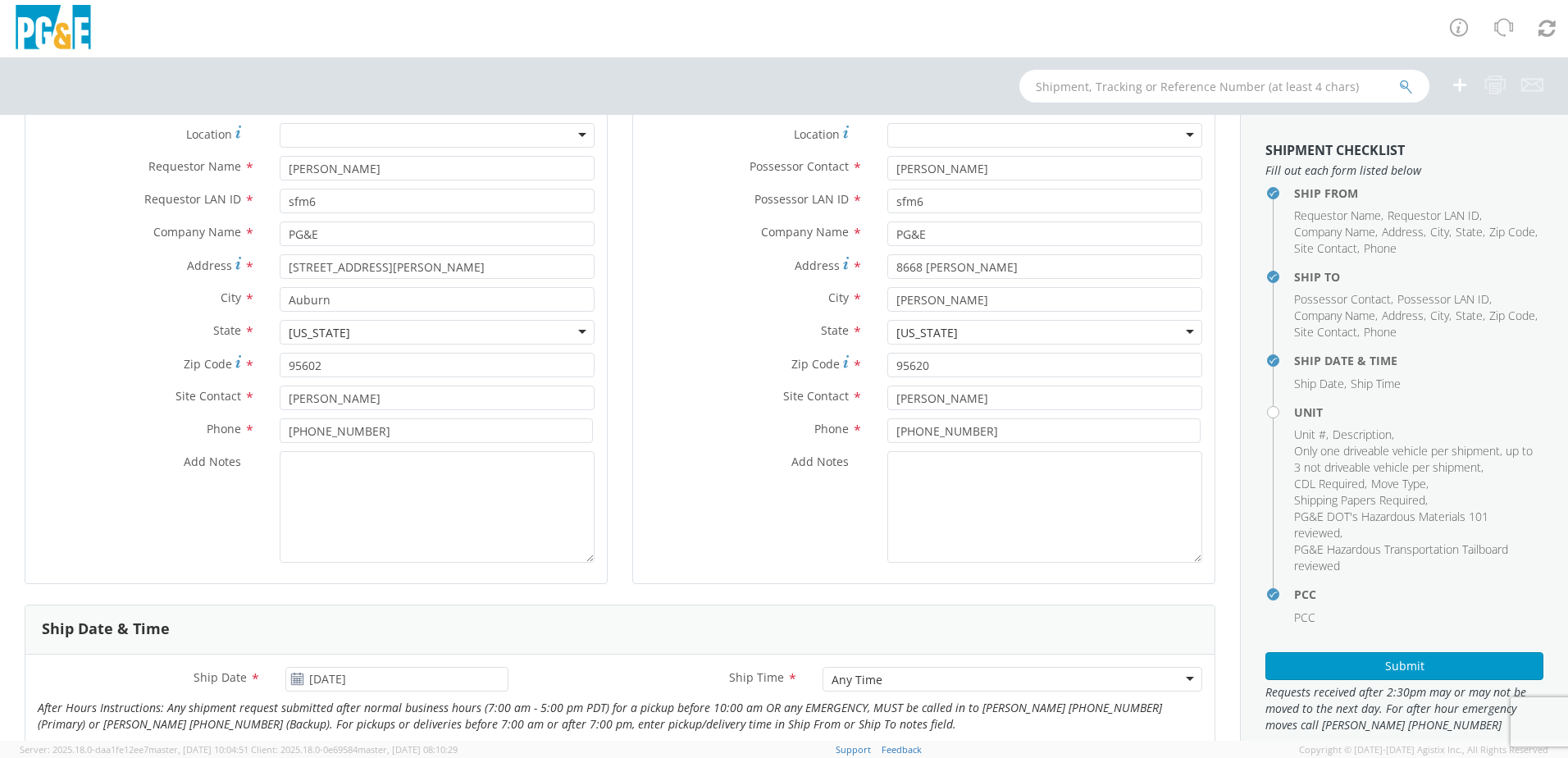
click at [792, 542] on div "Add Notes *" at bounding box center [924, 506] width 581 height 111
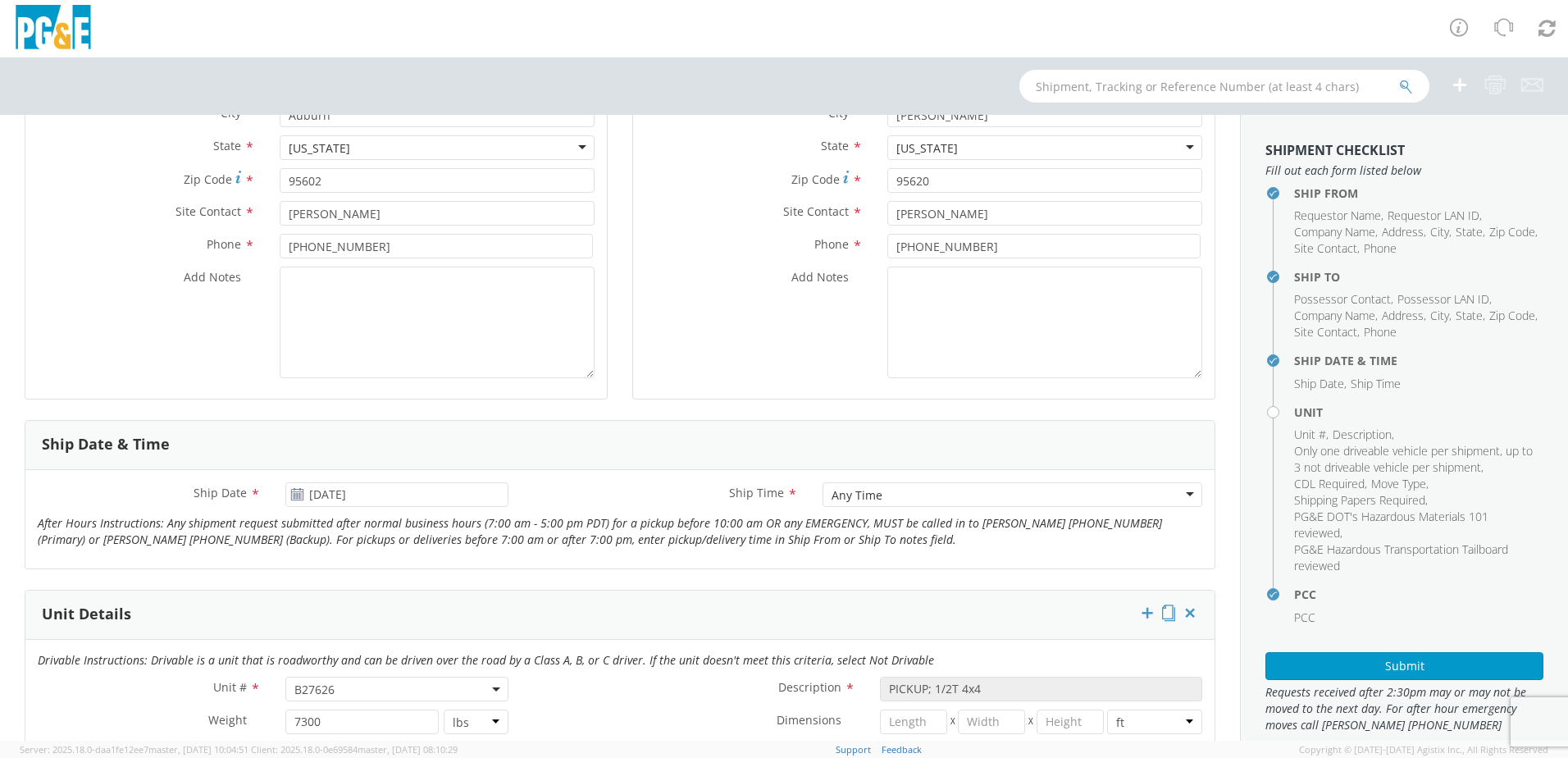
scroll to position [410, 0]
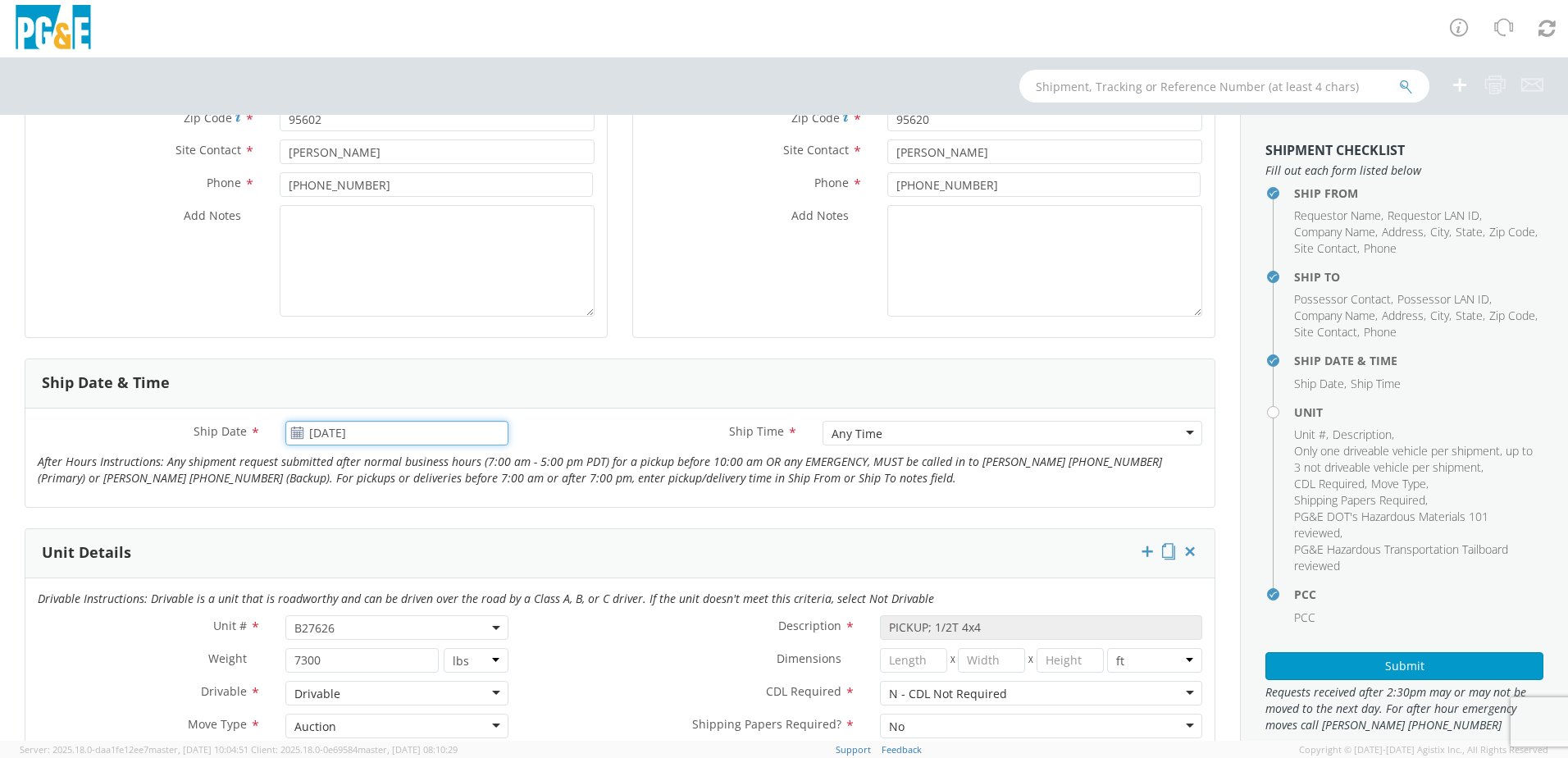
click at [300, 440] on input "[DATE]" at bounding box center [396, 432] width 223 height 24
click at [483, 466] on span at bounding box center [486, 462] width 12 height 12
click at [485, 466] on span at bounding box center [486, 462] width 12 height 12
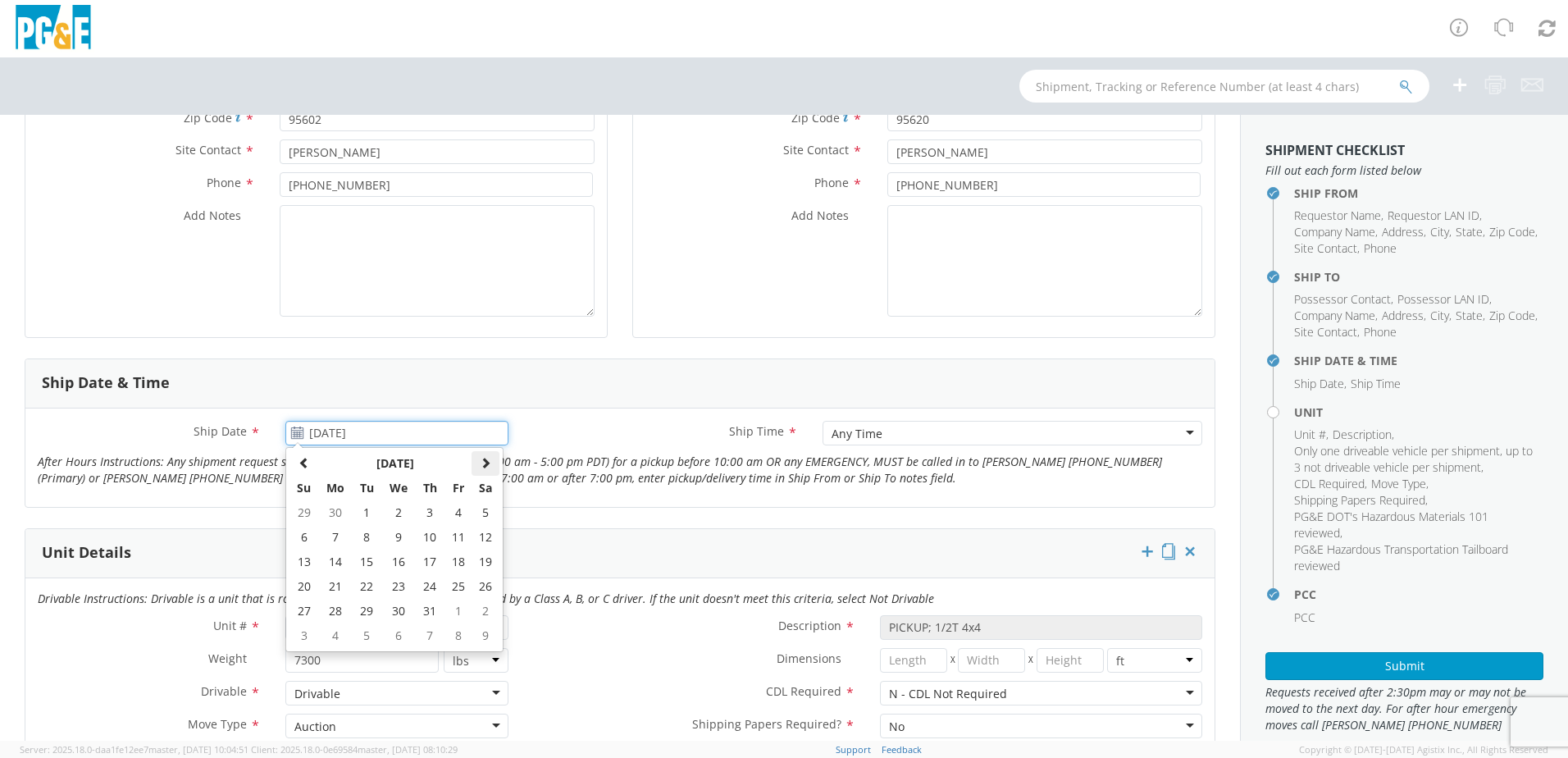
click at [486, 466] on span at bounding box center [486, 462] width 12 height 12
click at [486, 466] on span at bounding box center [486, 462] width 12 height 12
click at [450, 516] on td "5" at bounding box center [458, 512] width 28 height 24
type input "[DATE]"
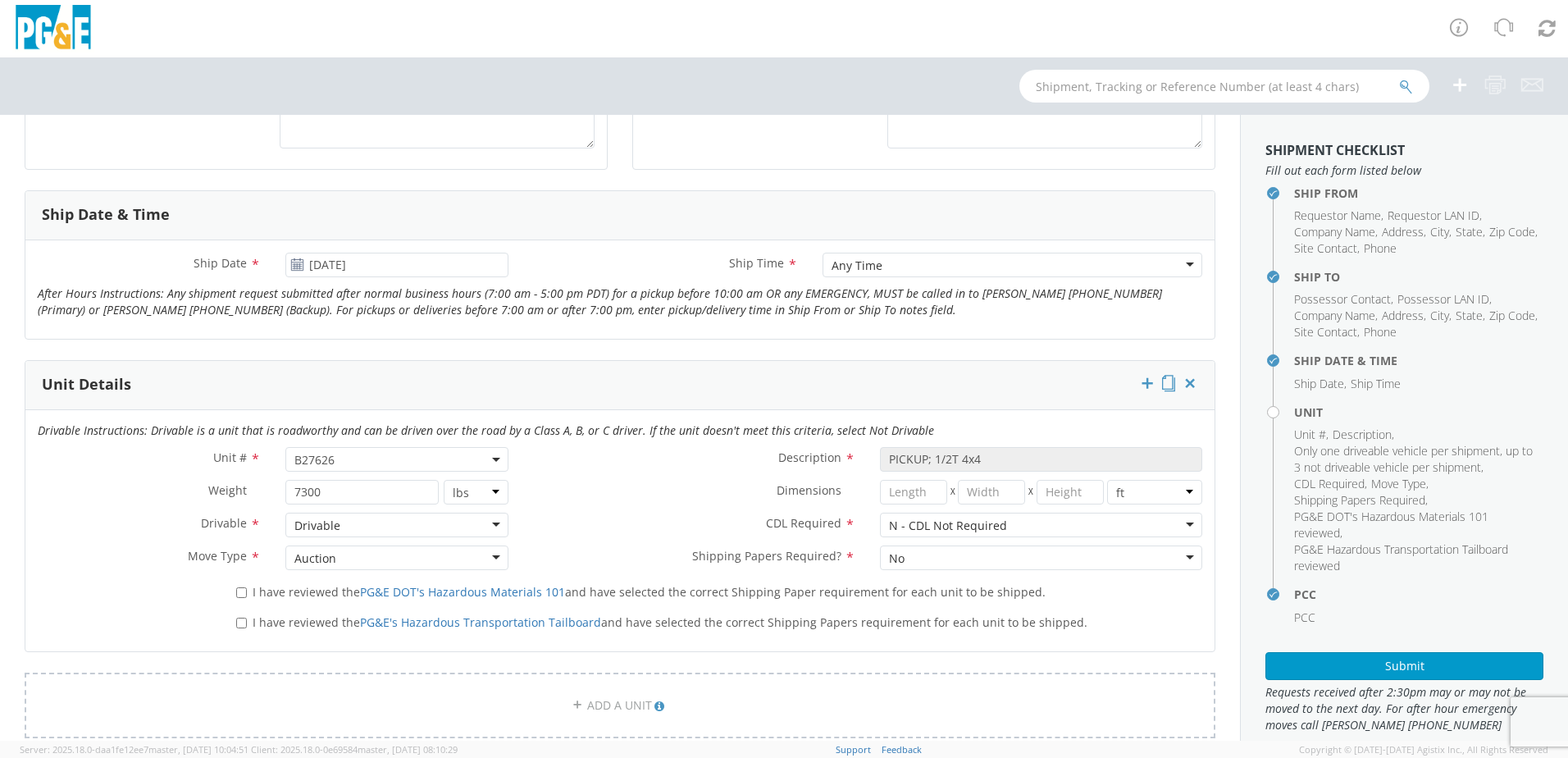
scroll to position [656, 0]
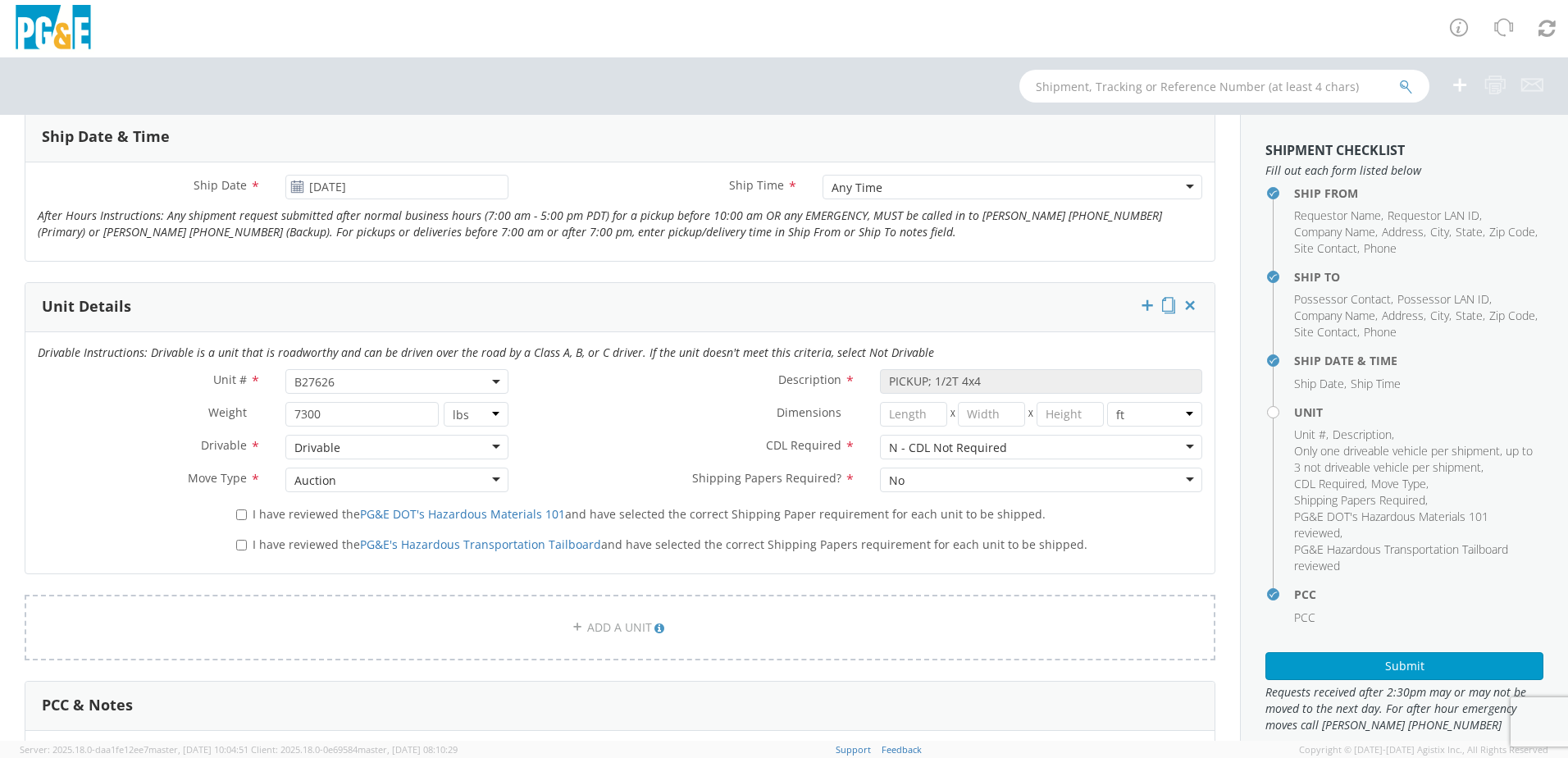
click at [243, 509] on label "I have reviewed the PG&E DOT's Hazardous Materials 101 and have selected the co…" at bounding box center [643, 512] width 812 height 18
click at [240, 513] on input "I have reviewed the PG&E DOT's Hazardous Materials 101 and have selected the co…" at bounding box center [241, 514] width 11 height 11
checkbox input "true"
click at [237, 541] on input "I have reviewed the PG&E's Hazardous Transportation Tailboard and have selected…" at bounding box center [241, 545] width 11 height 11
checkbox input "true"
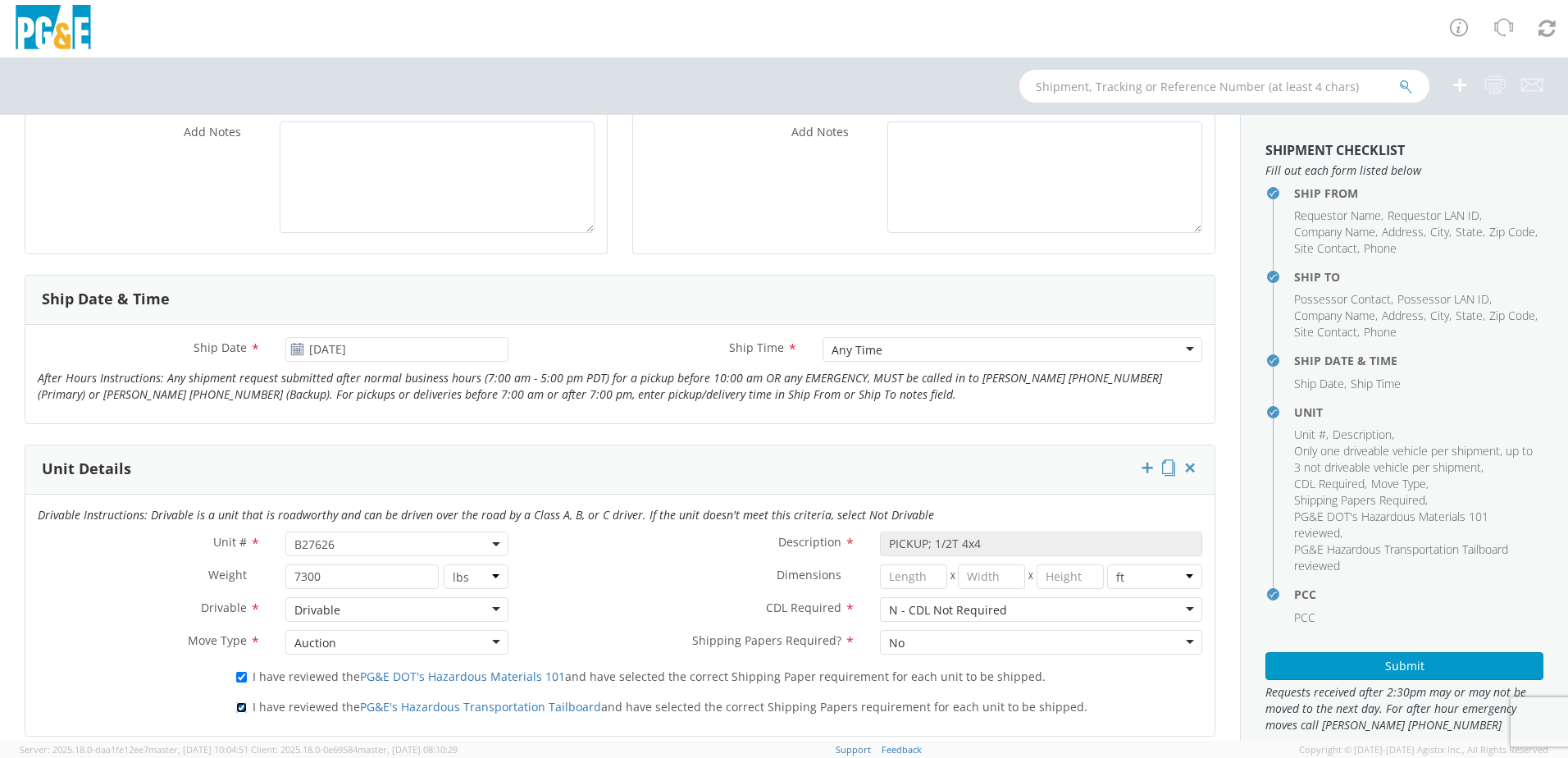
scroll to position [492, 0]
click at [1377, 669] on button "Submit" at bounding box center [1403, 666] width 278 height 28
